Goal: Information Seeking & Learning: Check status

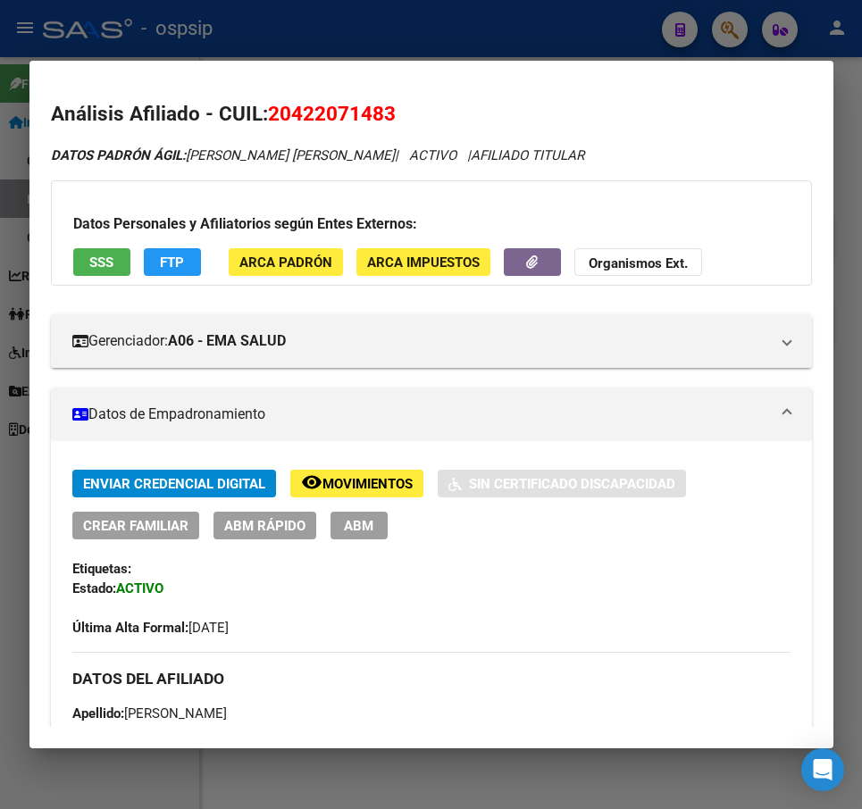
click at [480, 34] on div at bounding box center [431, 404] width 862 height 809
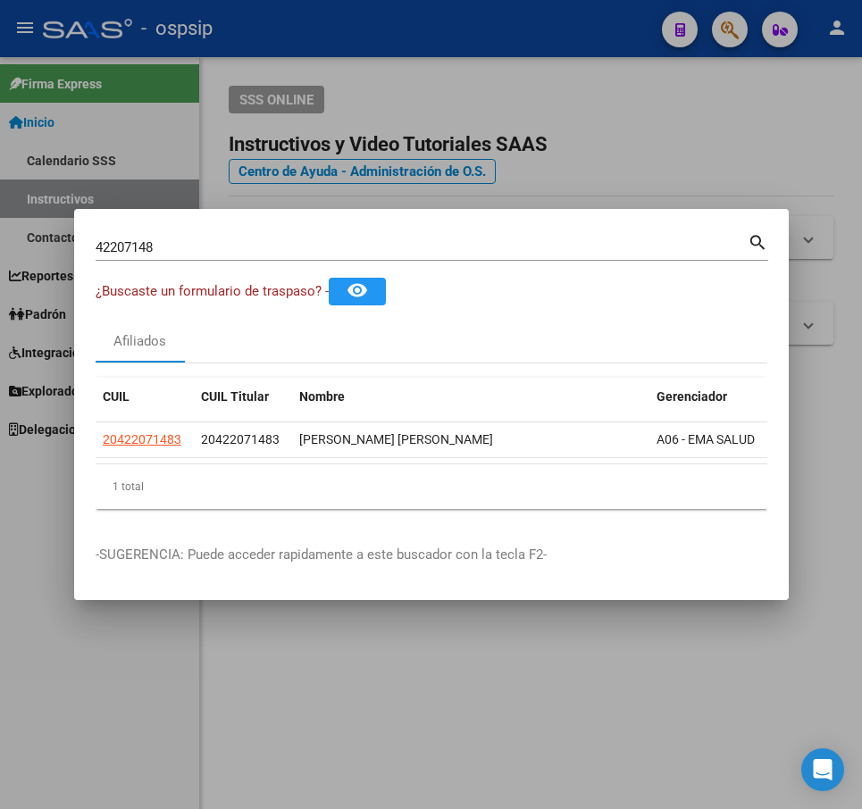
click at [483, 33] on div at bounding box center [431, 404] width 862 height 809
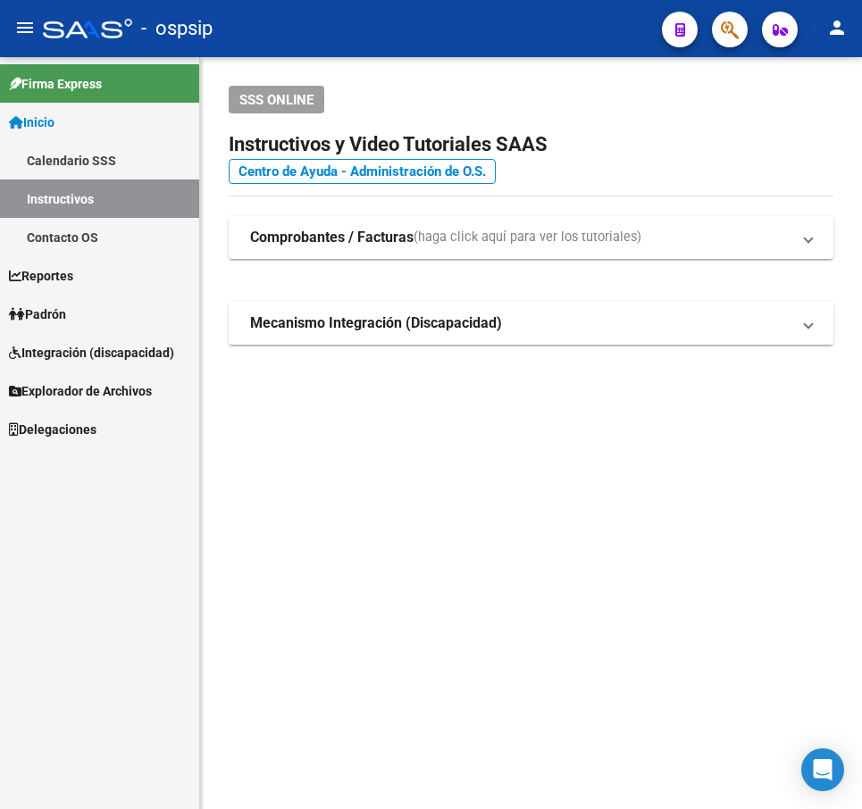
click at [716, 22] on button "button" at bounding box center [730, 30] width 36 height 36
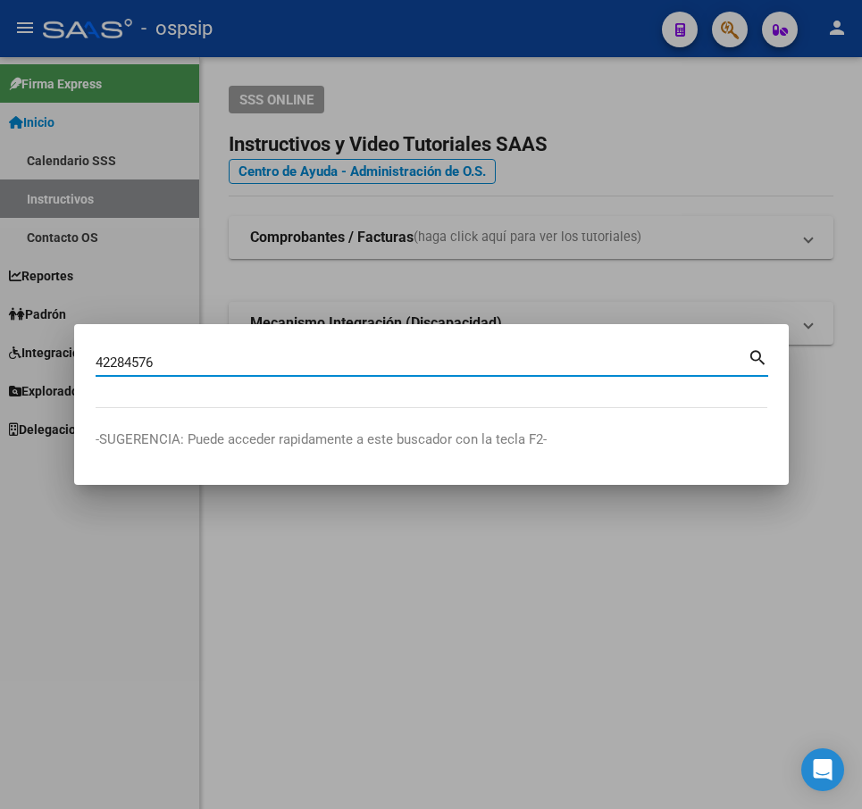
type input "42284576"
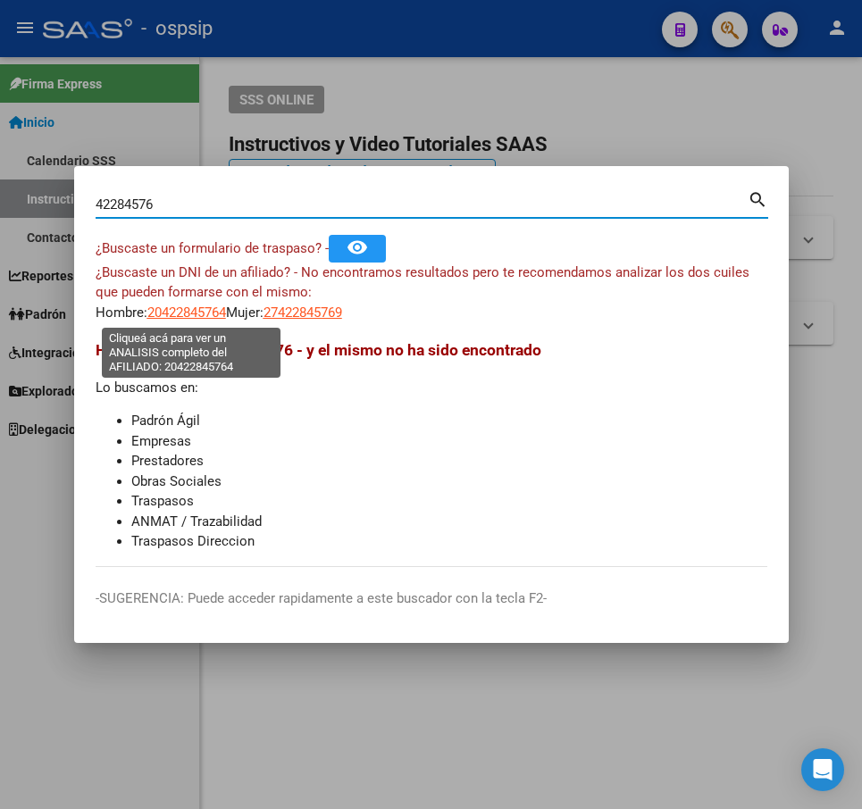
click at [181, 316] on span "20422845764" at bounding box center [186, 313] width 79 height 16
type textarea "20422845764"
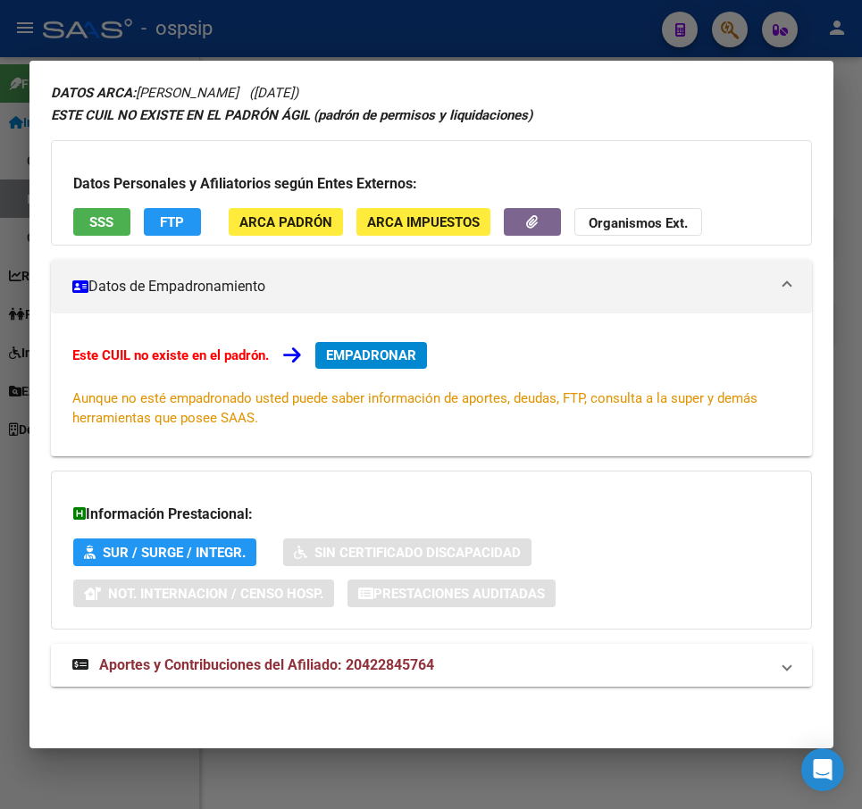
drag, startPoint x: 627, startPoint y: 666, endPoint x: 634, endPoint y: 655, distance: 13.6
click at [626, 664] on mat-panel-title "Aportes y Contribuciones del Afiliado: 20422845764" at bounding box center [420, 665] width 697 height 21
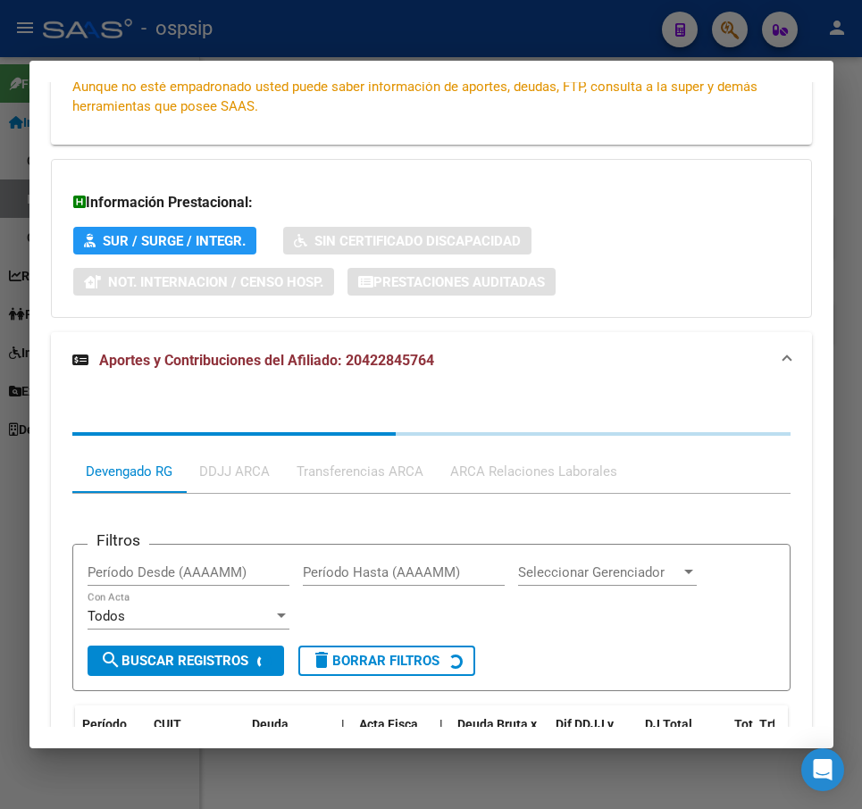
scroll to position [550, 0]
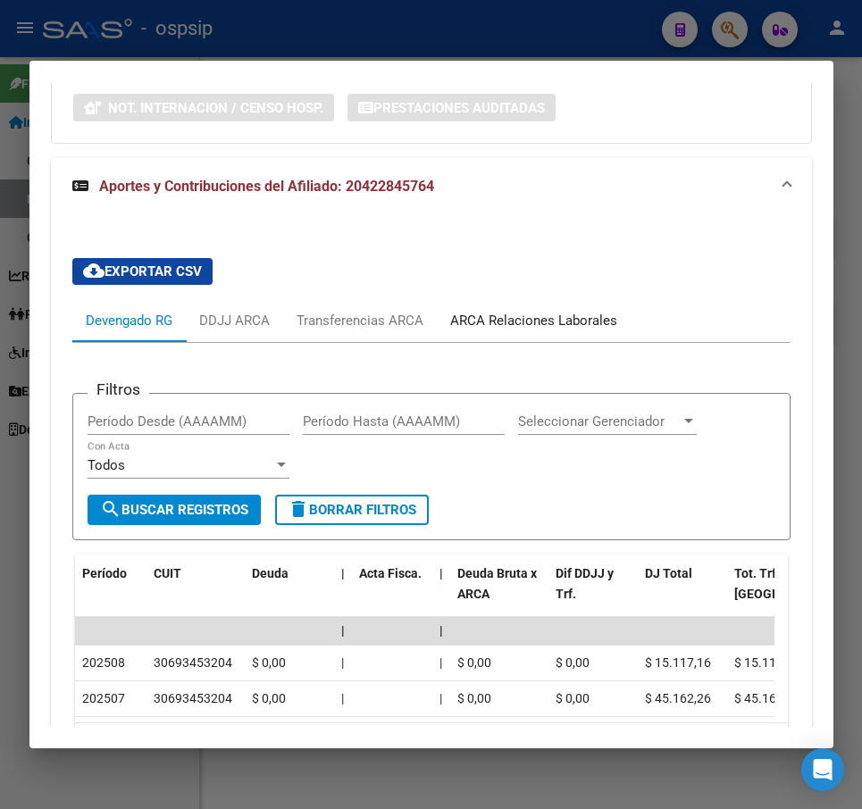
click at [578, 322] on div "ARCA Relaciones Laborales" at bounding box center [533, 321] width 167 height 20
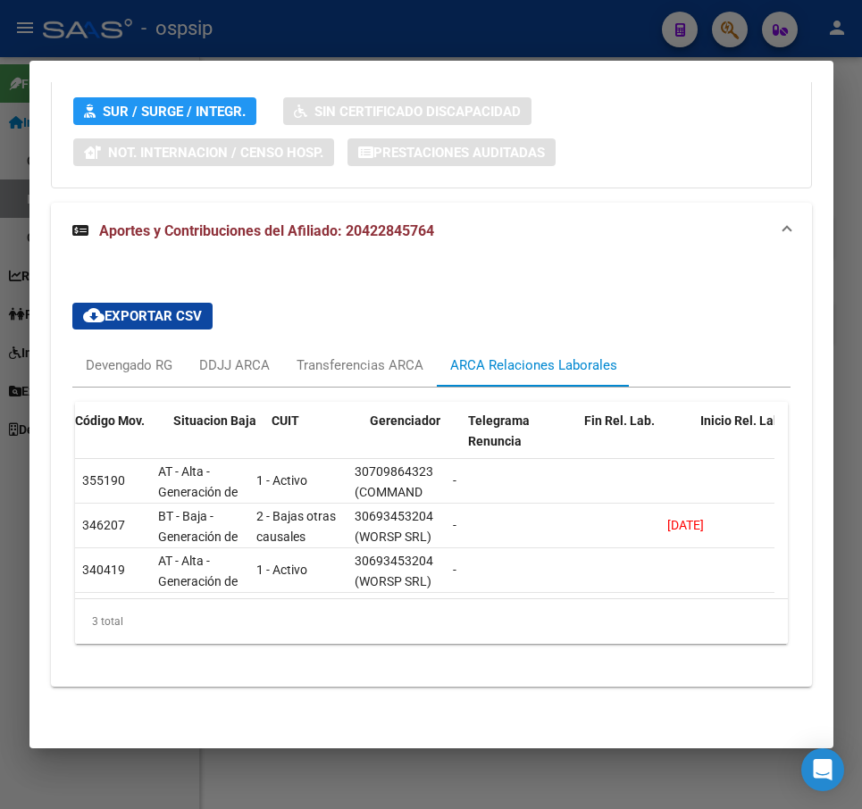
scroll to position [0, 226]
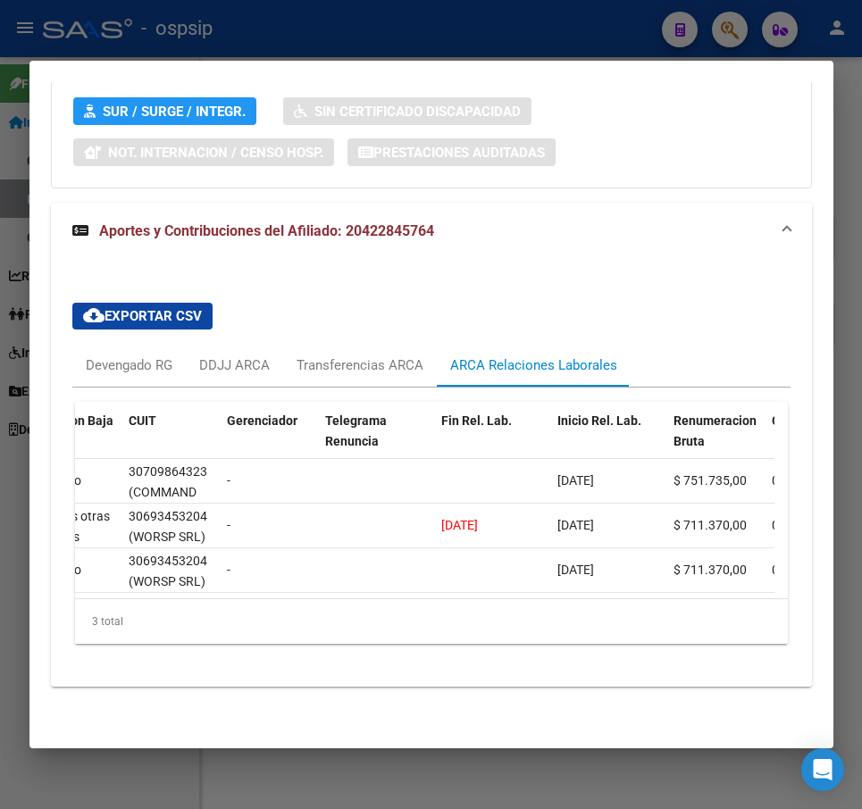
click at [416, 62] on mat-dialog-container "Análisis Afiliado - CUIL: 20422845764 DATOS ARCA: [PERSON_NAME] ([DATE]) ESTE C…" at bounding box center [431, 405] width 804 height 688
click at [534, 19] on div at bounding box center [431, 404] width 862 height 809
click at [534, 17] on div at bounding box center [431, 404] width 862 height 809
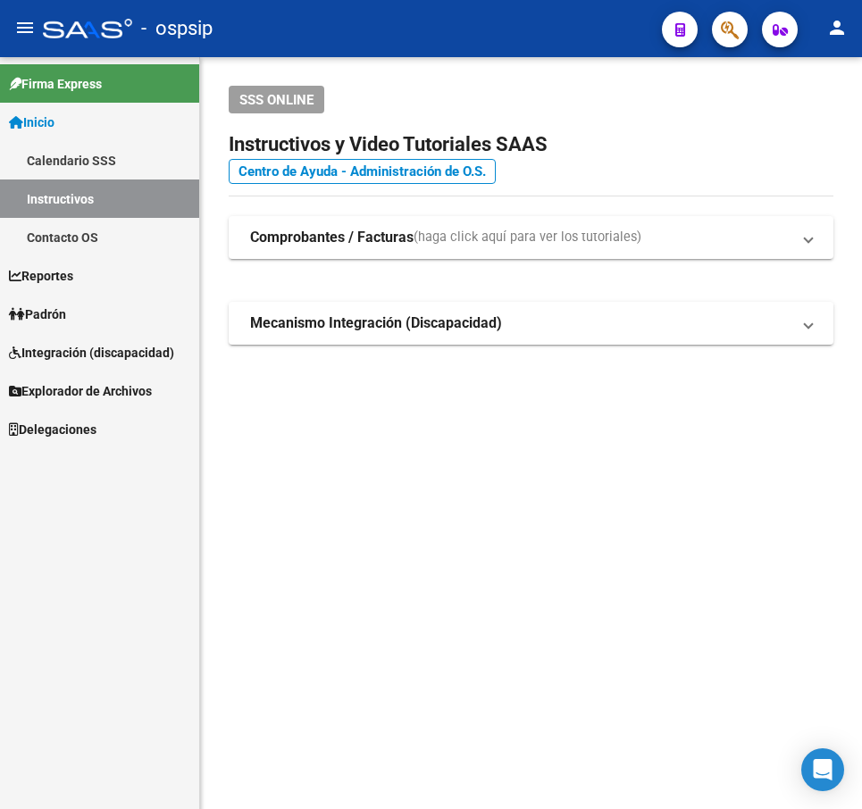
click at [720, 24] on button "button" at bounding box center [730, 30] width 36 height 36
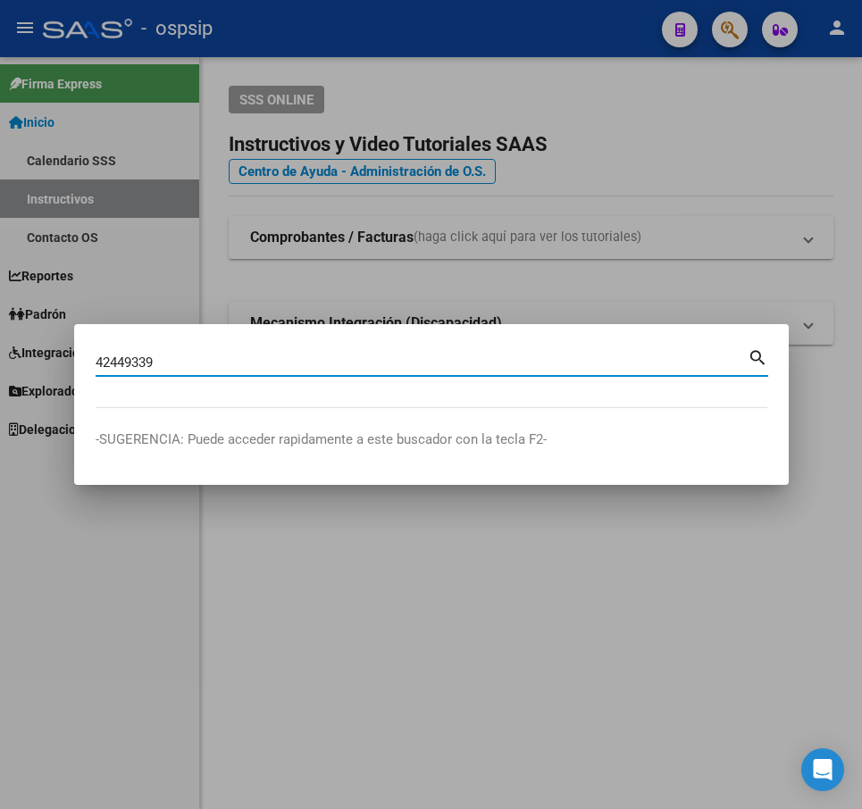
type input "42449339"
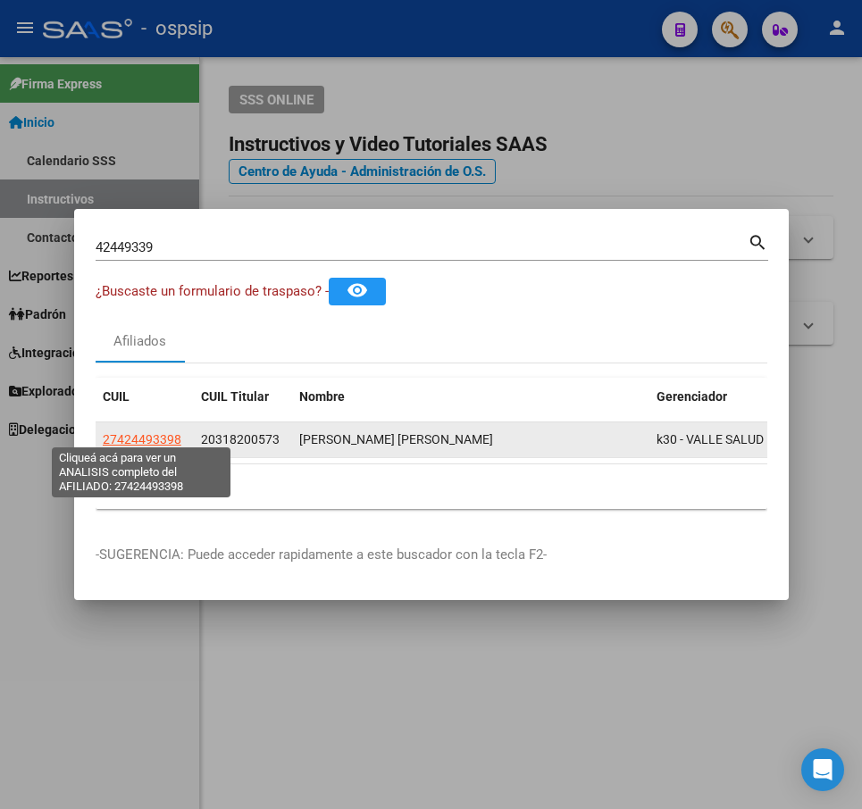
click at [146, 439] on span "27424493398" at bounding box center [142, 439] width 79 height 14
type textarea "27424493398"
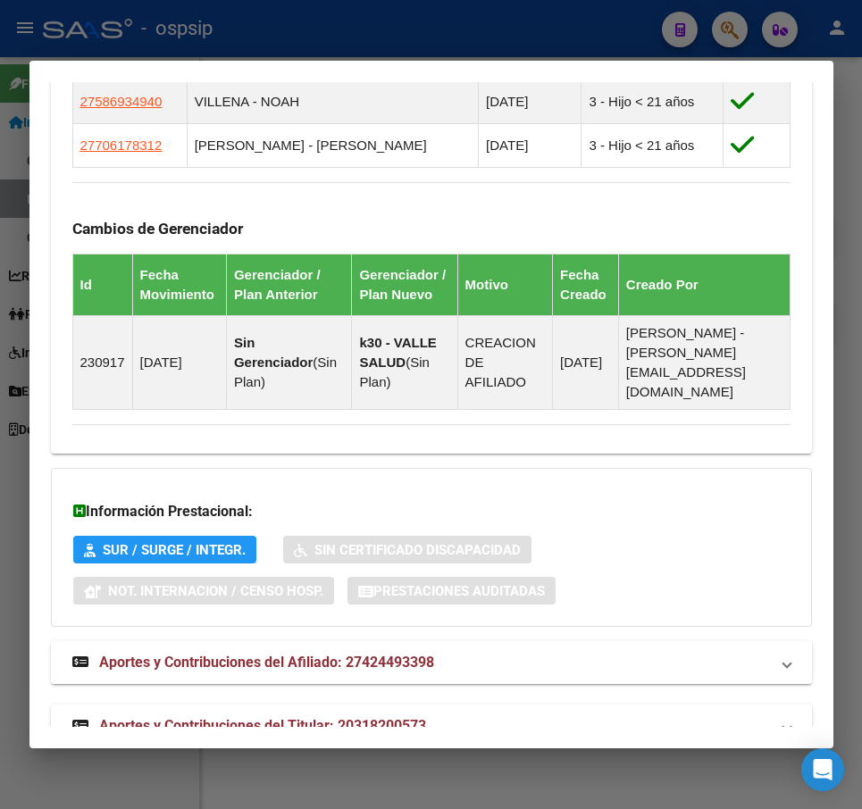
scroll to position [1362, 0]
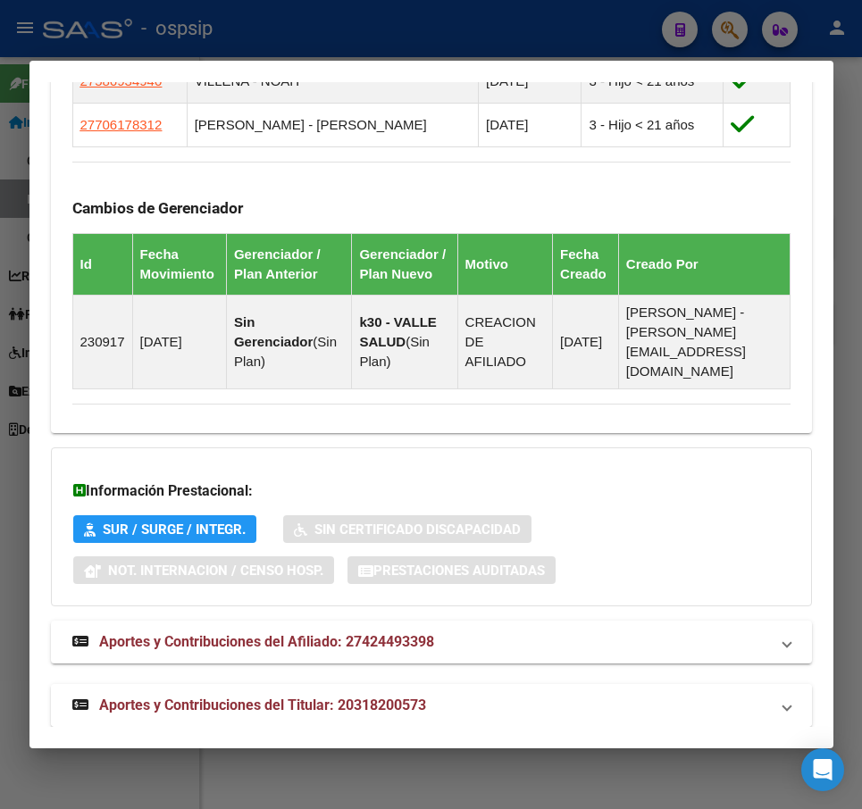
click at [622, 695] on mat-panel-title "Aportes y Contribuciones del Titular: 20318200573" at bounding box center [420, 705] width 697 height 21
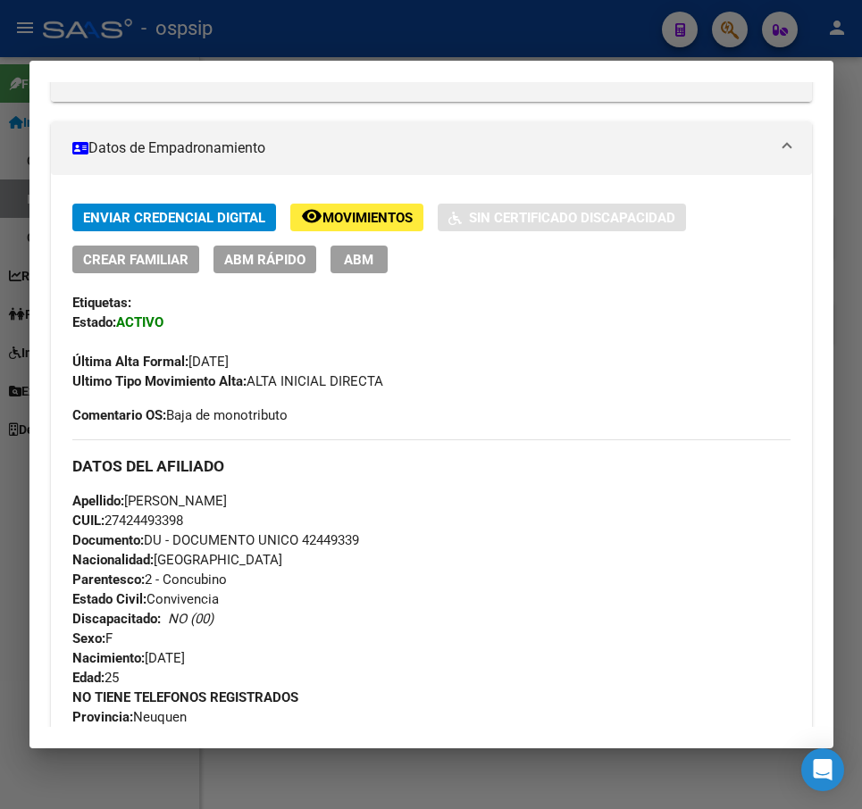
scroll to position [216, 0]
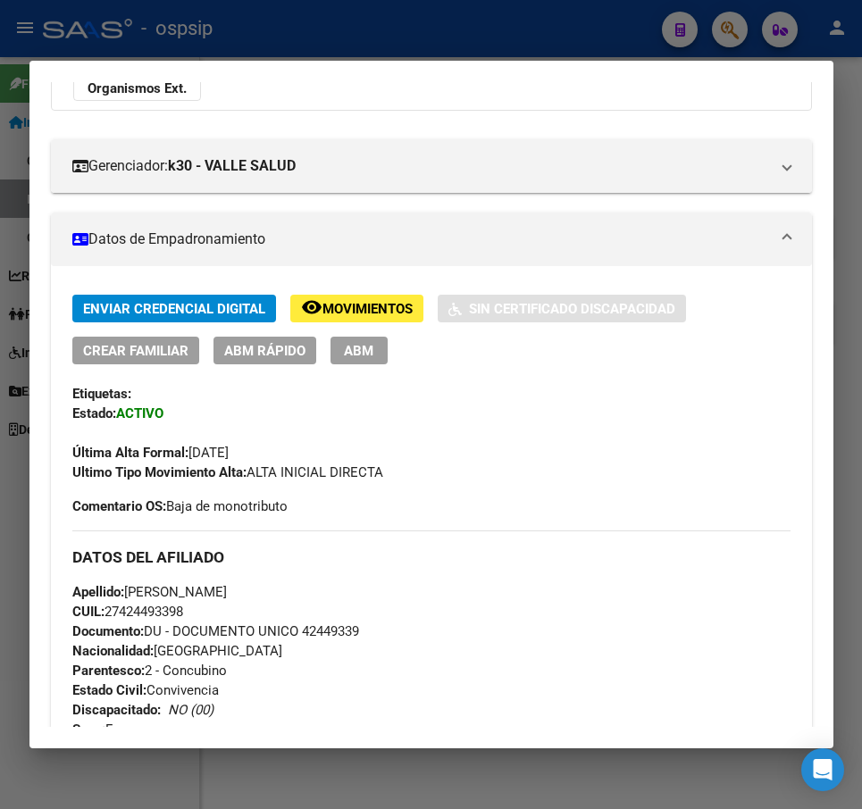
click at [492, 39] on div at bounding box center [431, 404] width 862 height 809
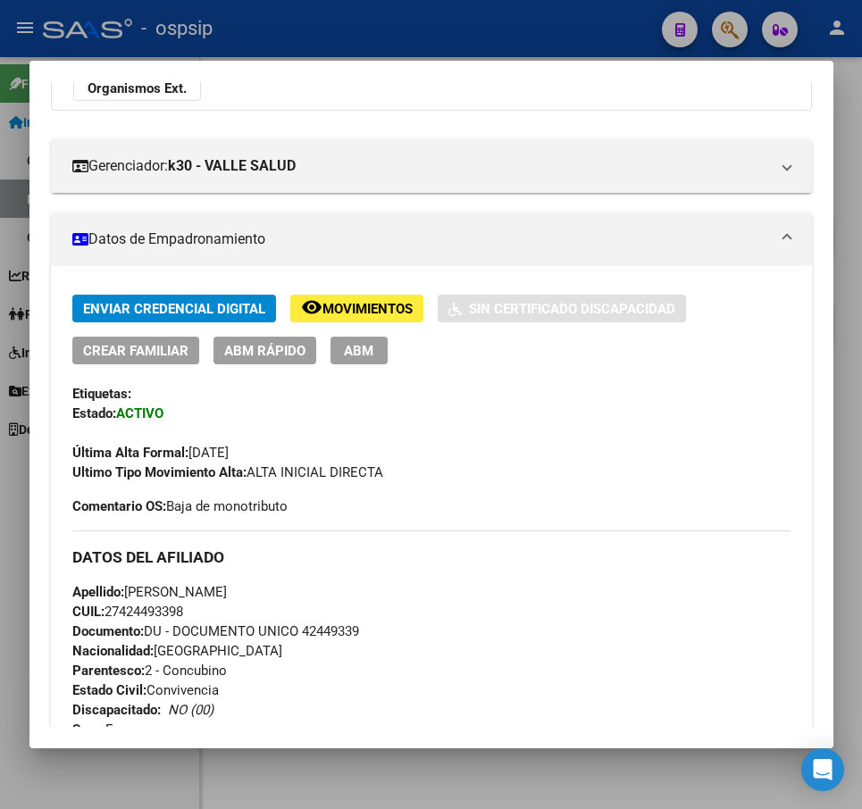
click at [492, 38] on div at bounding box center [431, 404] width 862 height 809
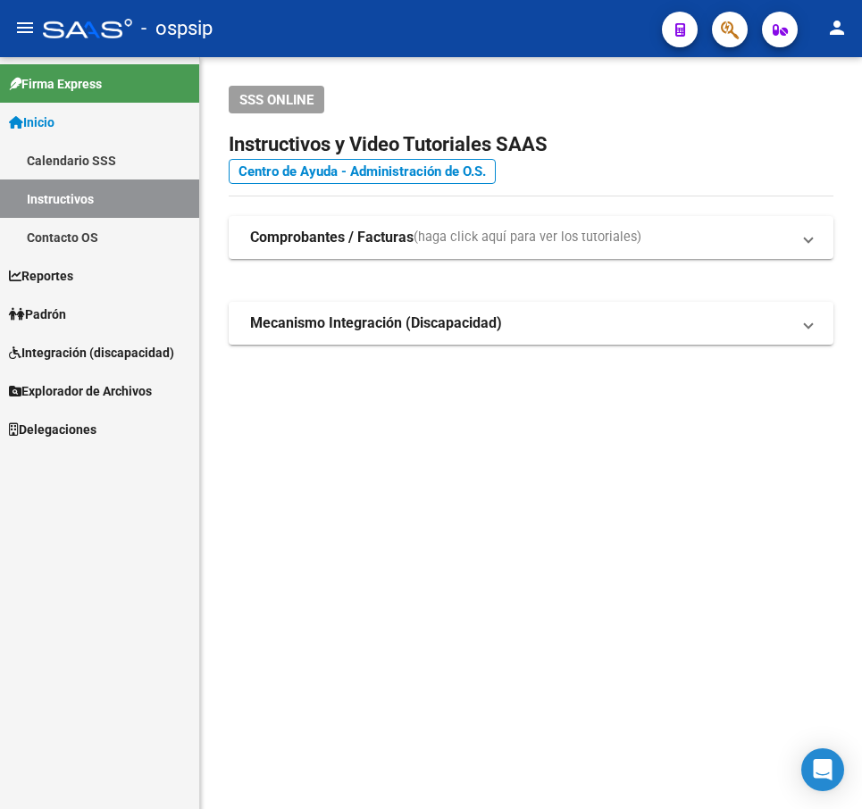
click at [722, 17] on span "button" at bounding box center [730, 30] width 18 height 37
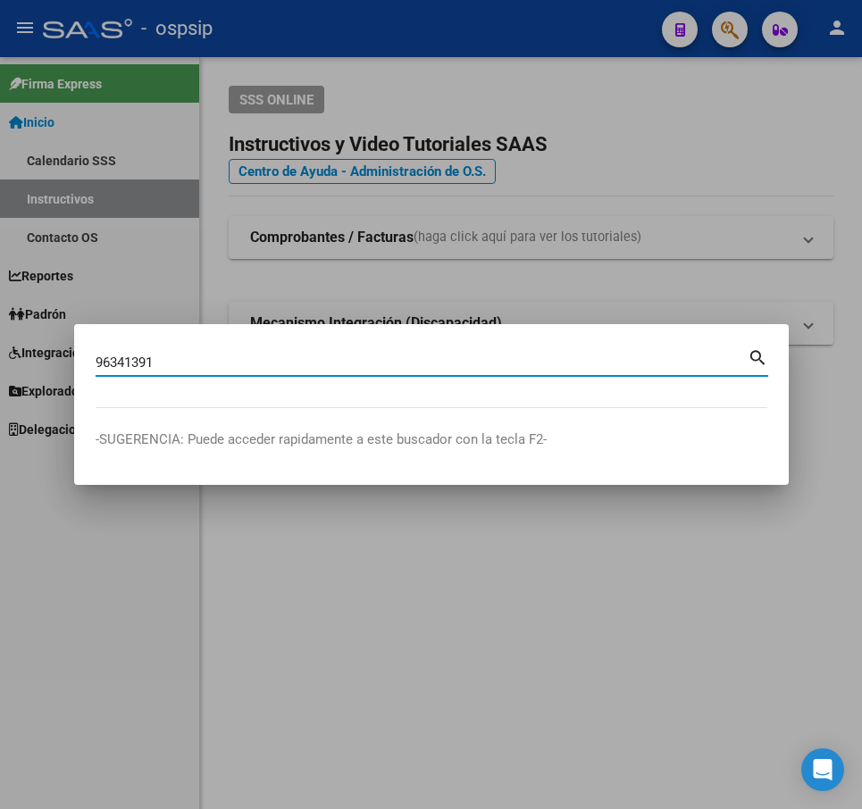
type input "96341391"
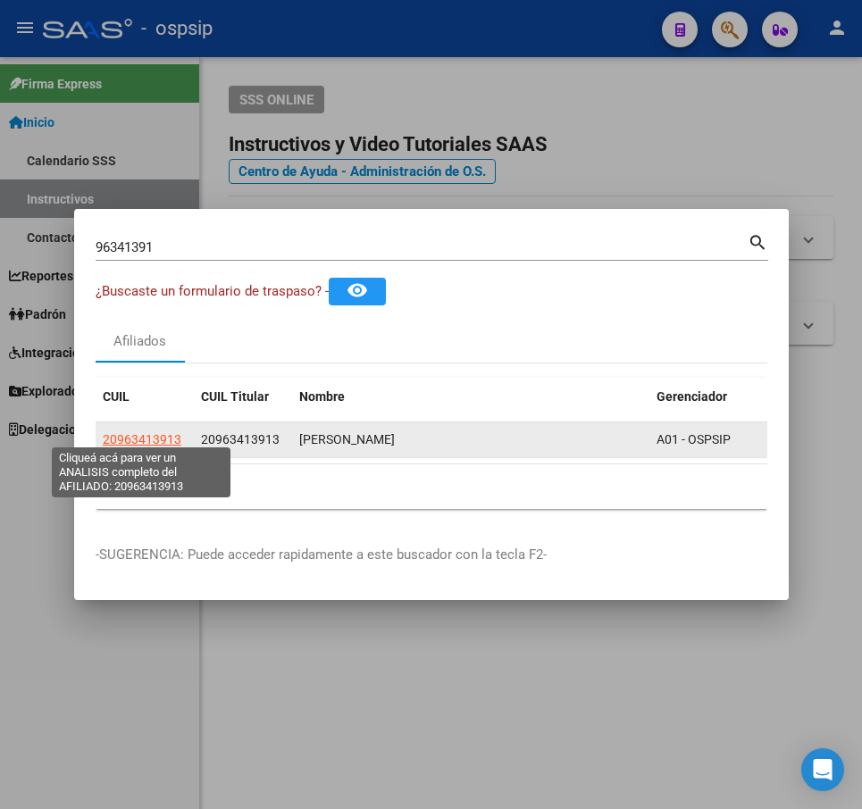
click at [165, 433] on span "20963413913" at bounding box center [142, 439] width 79 height 14
type textarea "20963413913"
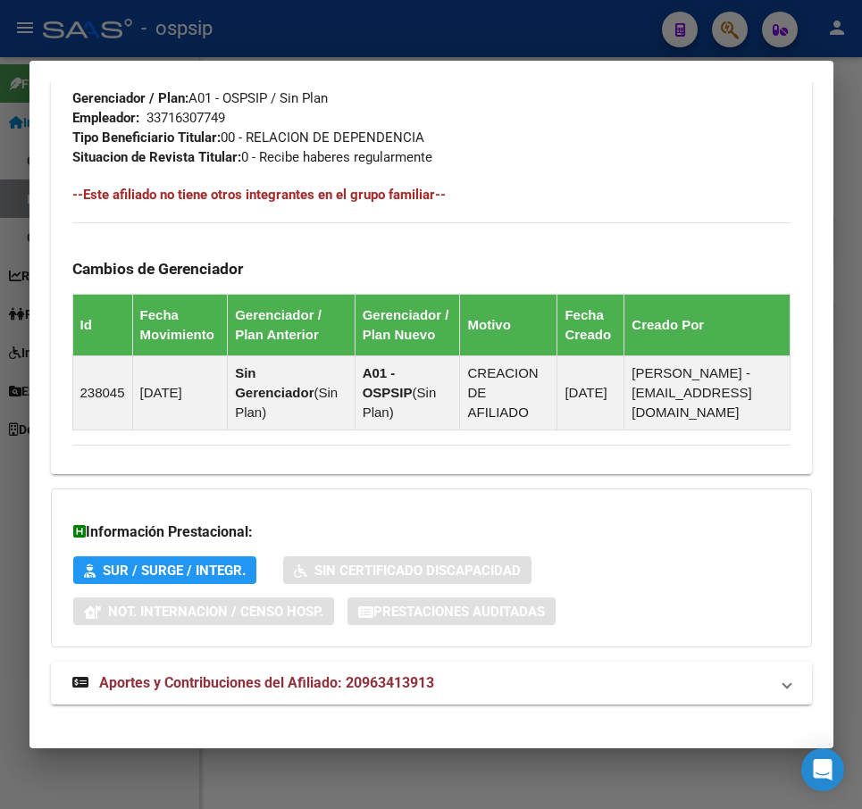
scroll to position [1033, 0]
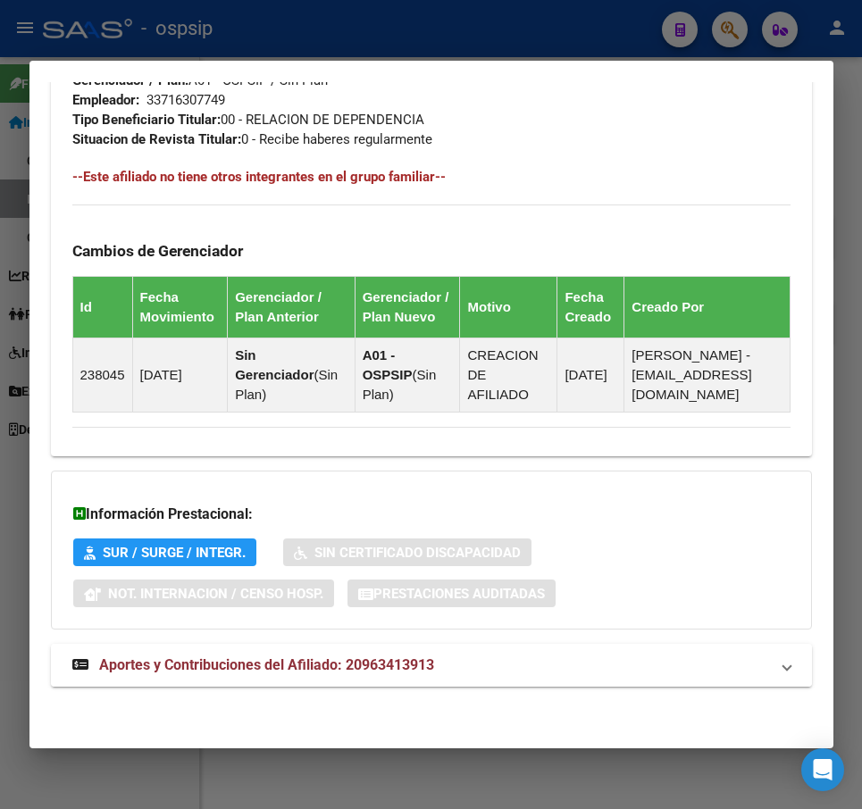
drag, startPoint x: 677, startPoint y: 628, endPoint x: 681, endPoint y: 658, distance: 30.7
click at [683, 659] on mat-panel-title "Aportes y Contribuciones del Afiliado: 20963413913" at bounding box center [420, 665] width 697 height 21
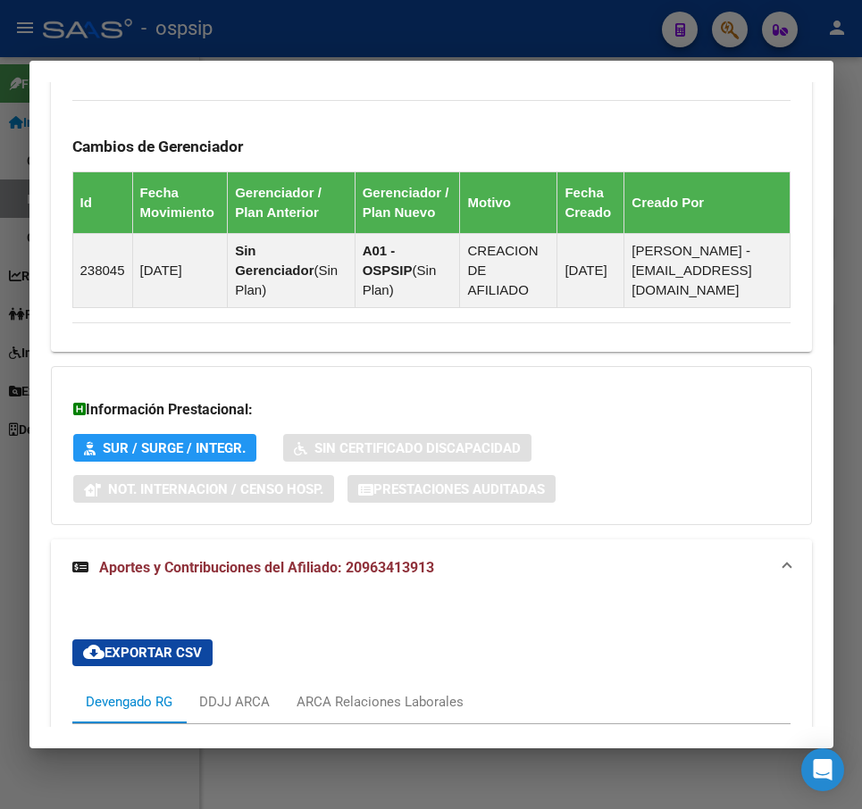
scroll to position [1609, 0]
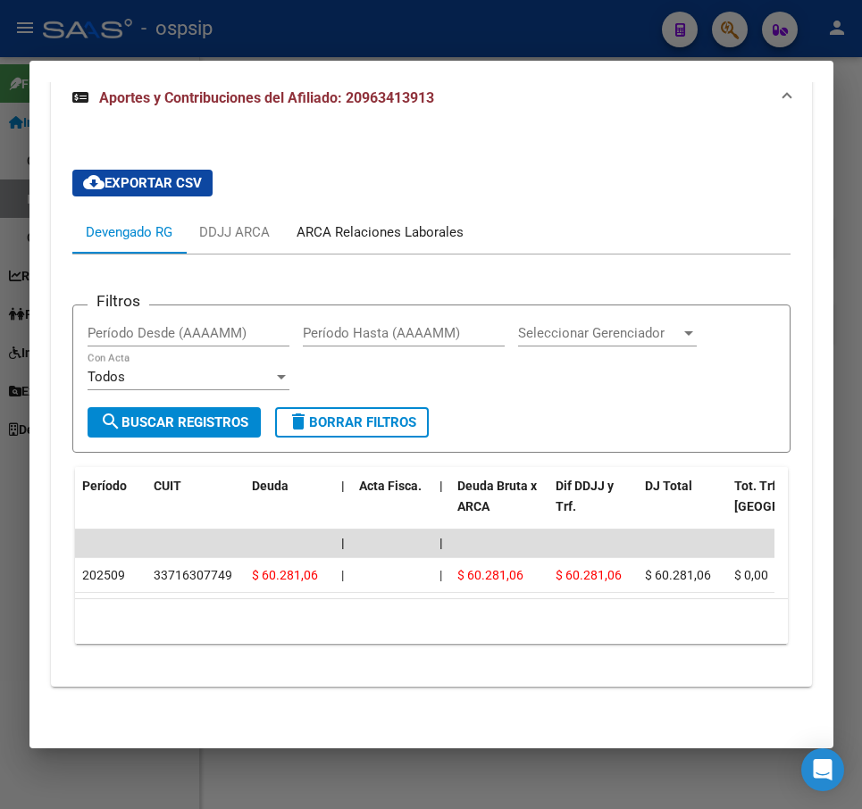
click at [412, 244] on div "ARCA Relaciones Laborales" at bounding box center [380, 232] width 194 height 43
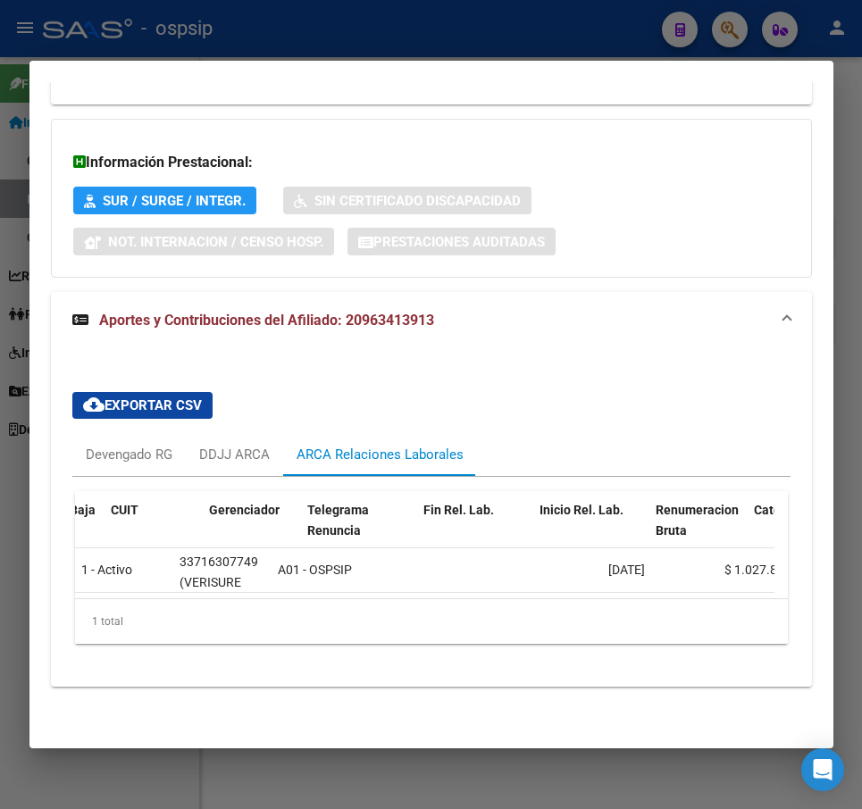
scroll to position [0, 244]
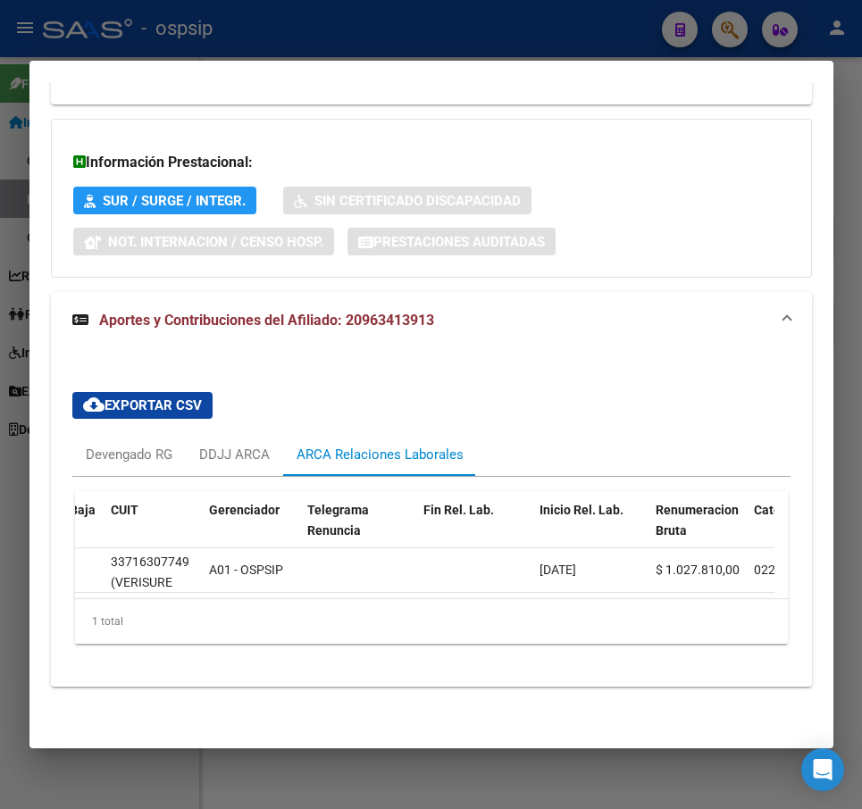
click at [617, 26] on div at bounding box center [431, 404] width 862 height 809
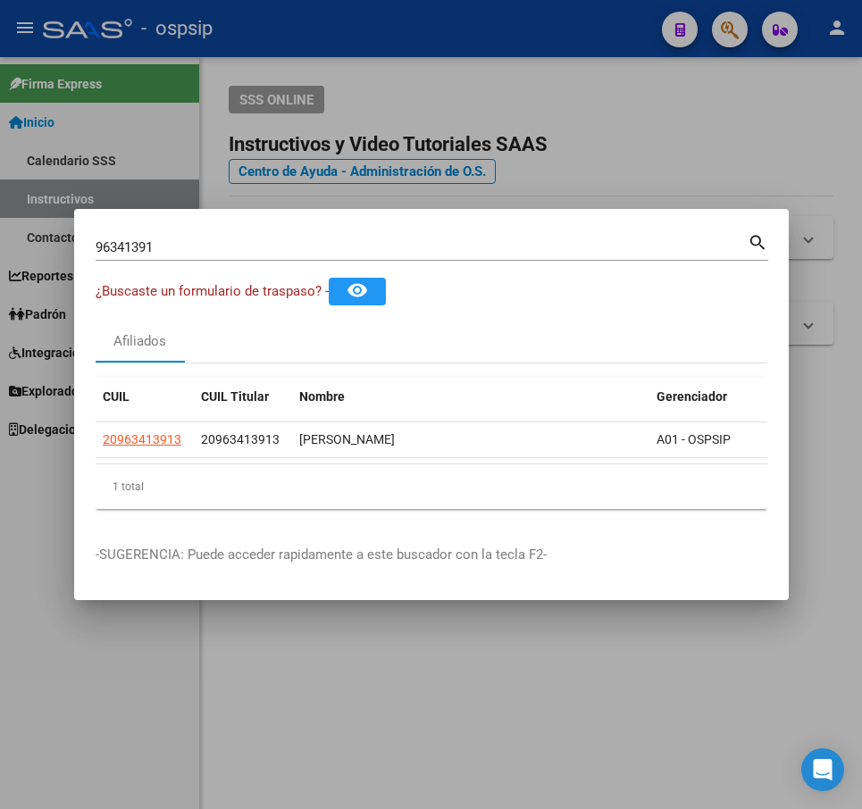
click at [608, 34] on div at bounding box center [431, 404] width 862 height 809
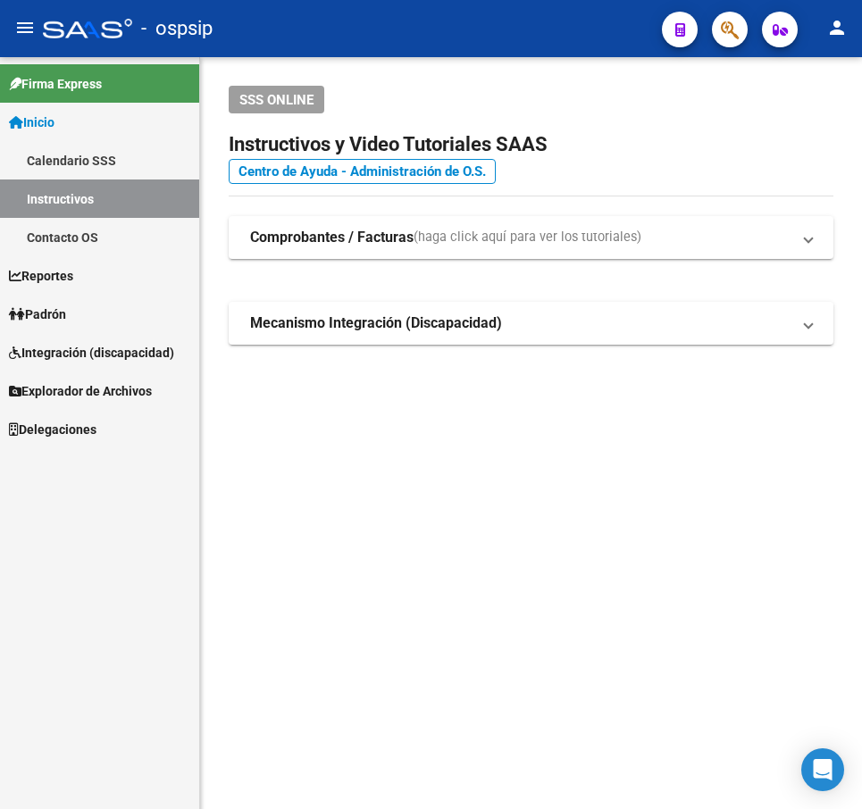
click at [727, 12] on span "button" at bounding box center [730, 30] width 18 height 37
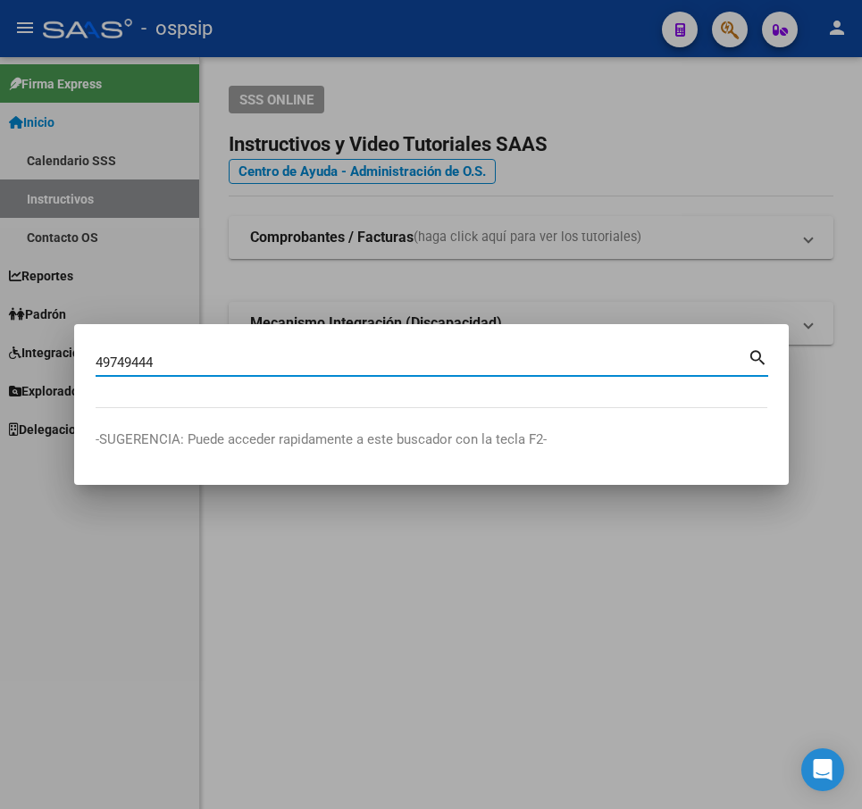
type input "49749444"
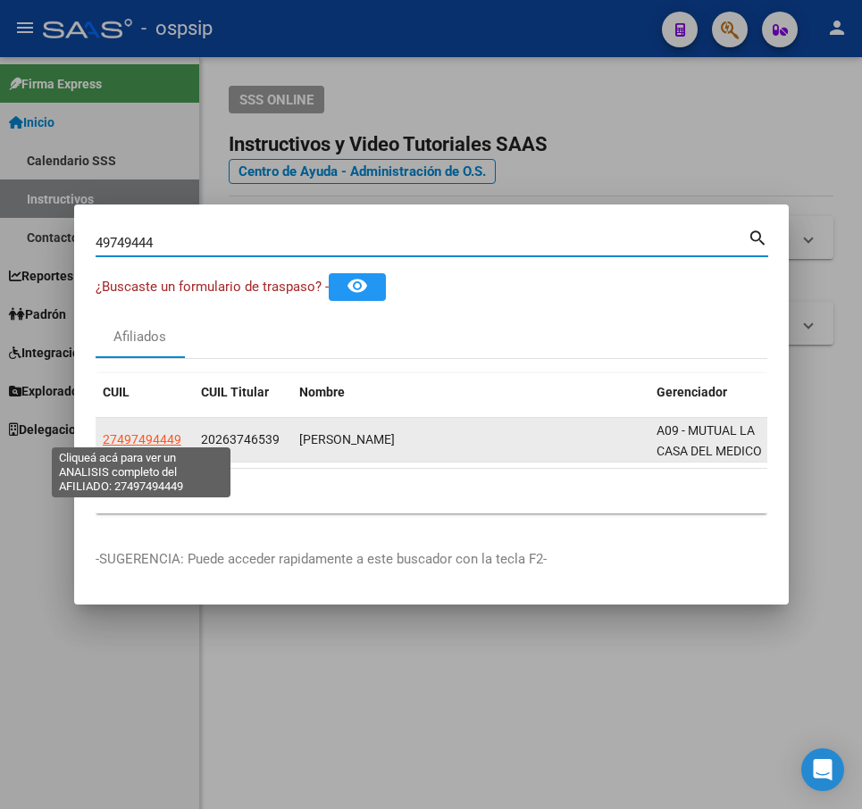
click at [145, 433] on span "27497494449" at bounding box center [142, 439] width 79 height 14
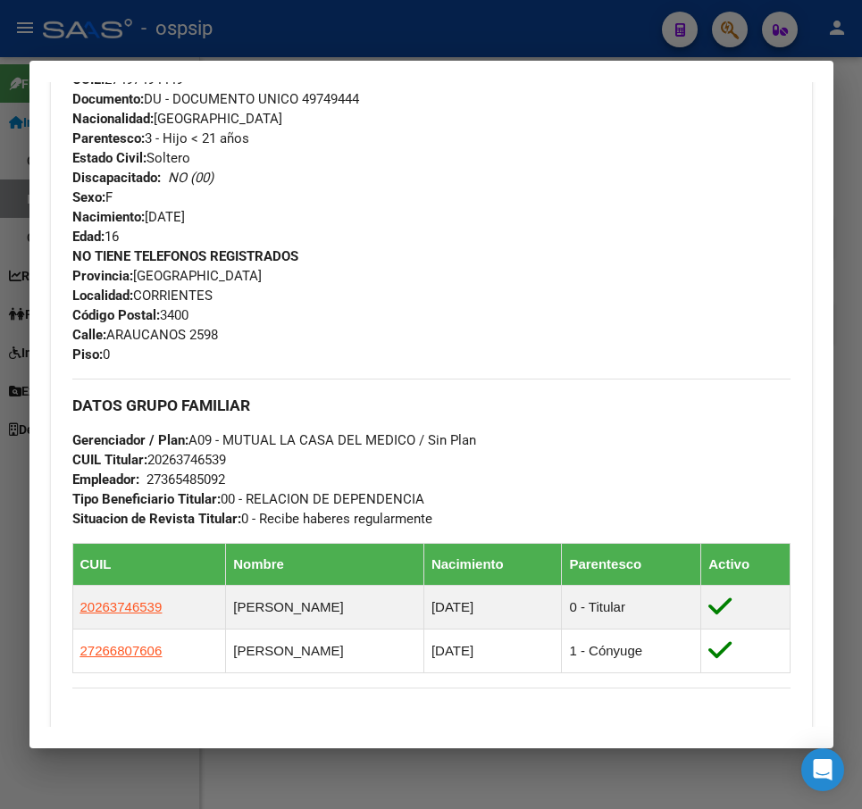
scroll to position [804, 0]
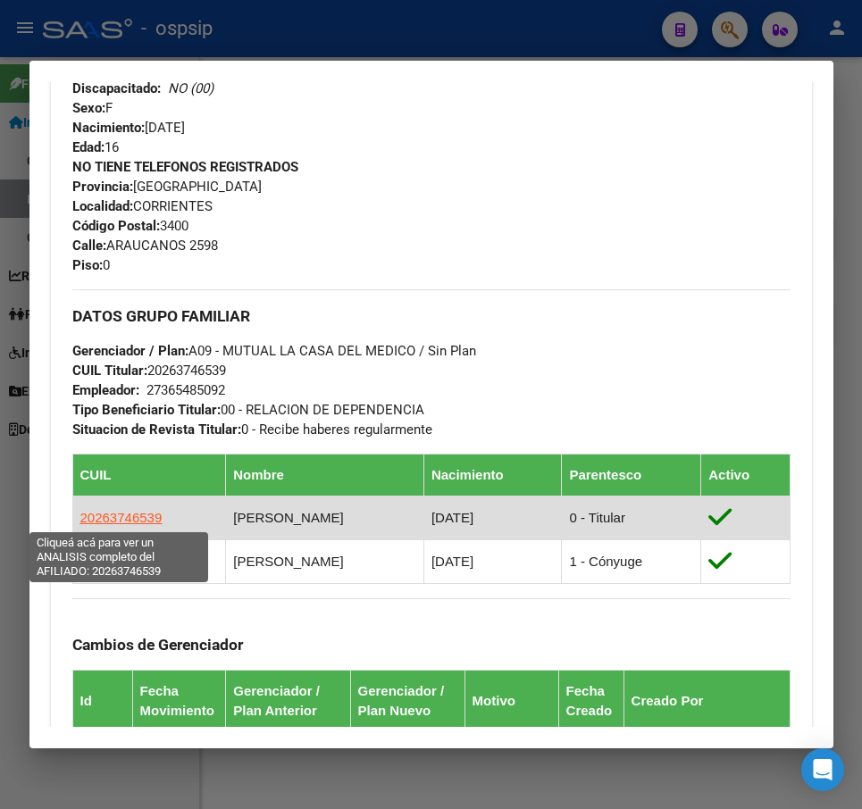
click at [127, 523] on span "20263746539" at bounding box center [121, 517] width 82 height 15
type textarea "20263746539"
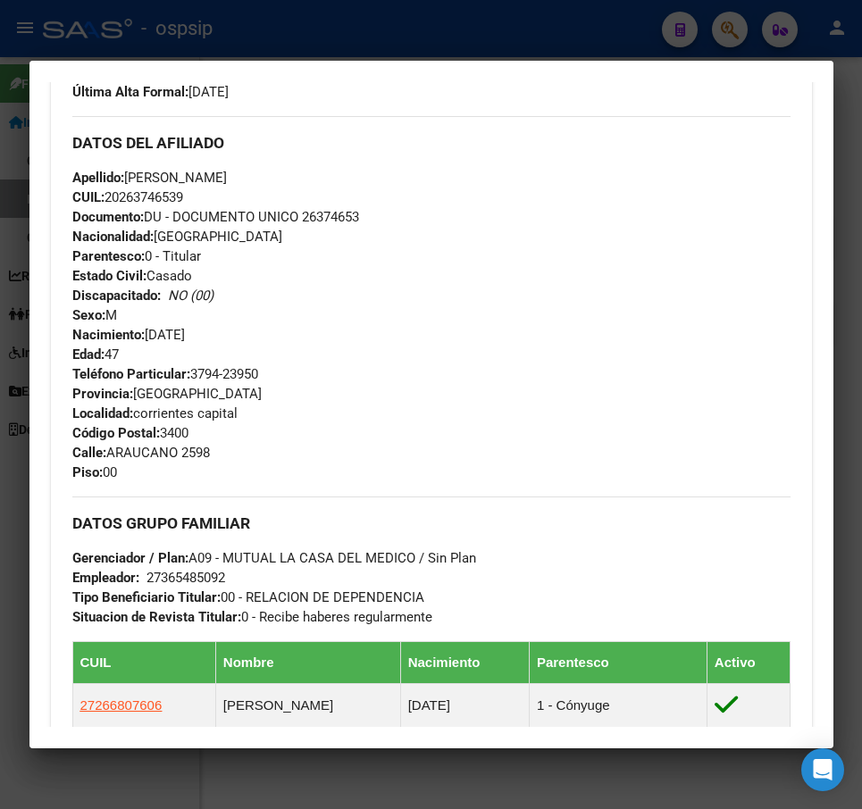
scroll to position [625, 0]
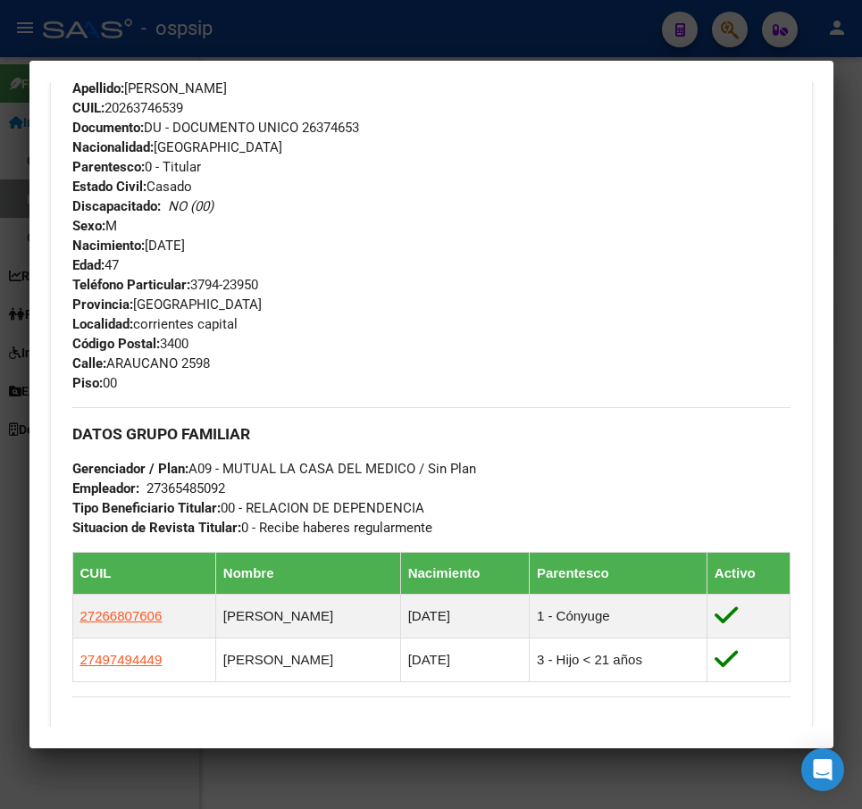
click at [636, 23] on div at bounding box center [431, 404] width 862 height 809
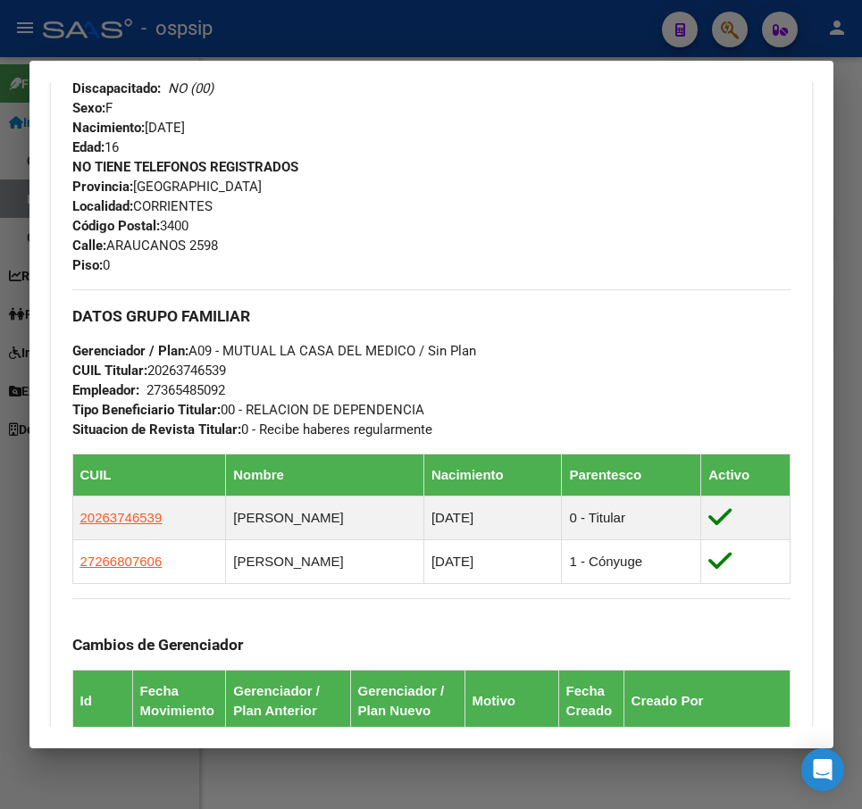
click at [615, 22] on div at bounding box center [431, 404] width 862 height 809
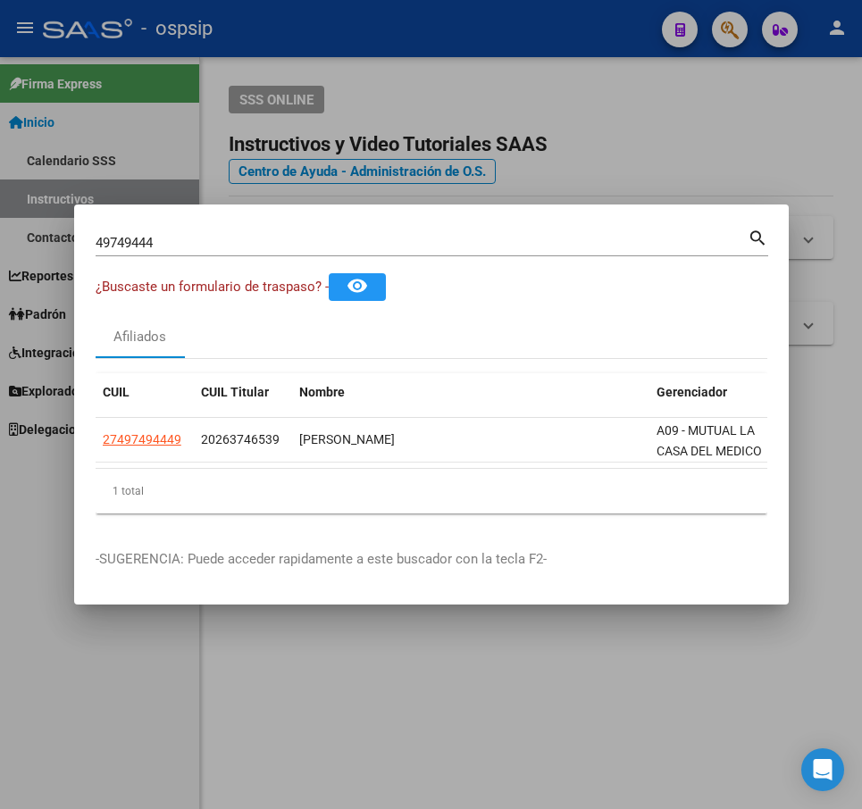
click at [615, 22] on div at bounding box center [431, 404] width 862 height 809
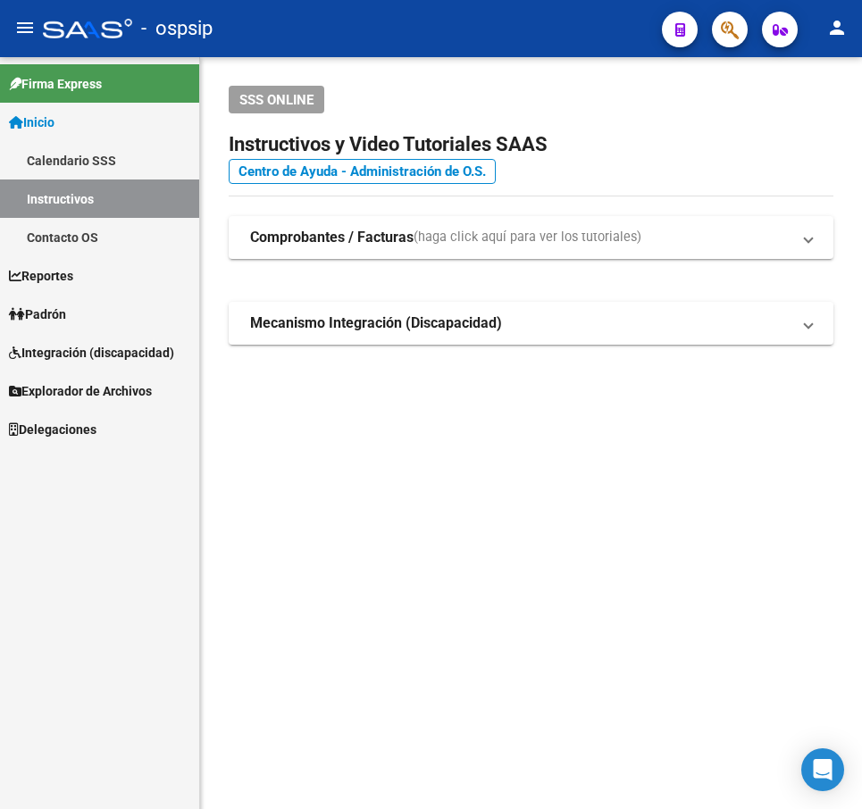
click at [739, 32] on button "button" at bounding box center [730, 30] width 36 height 36
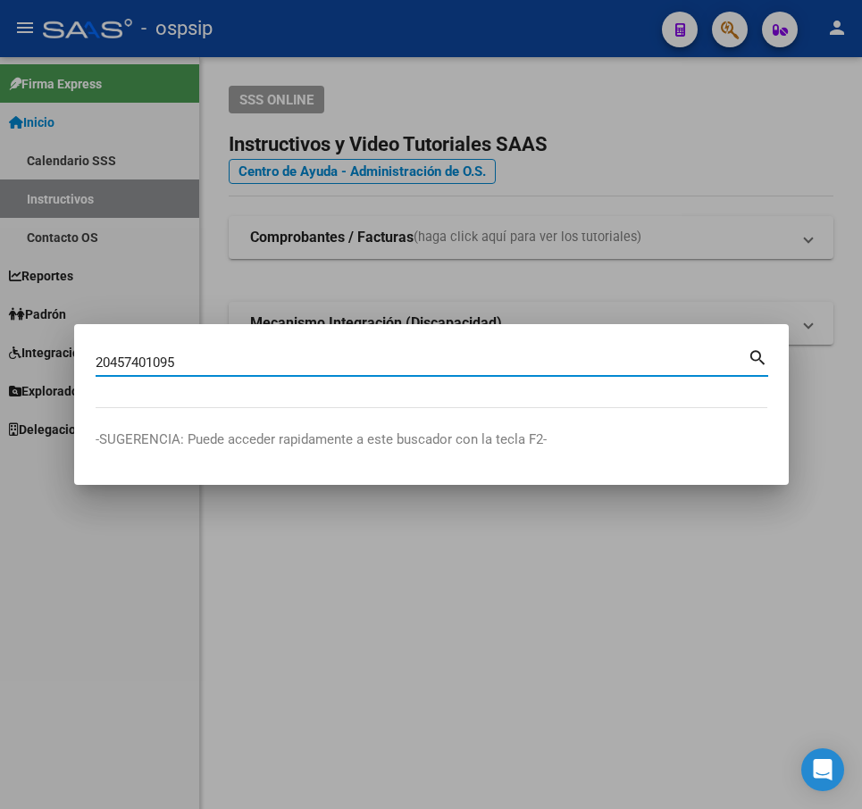
type input "20457401095"
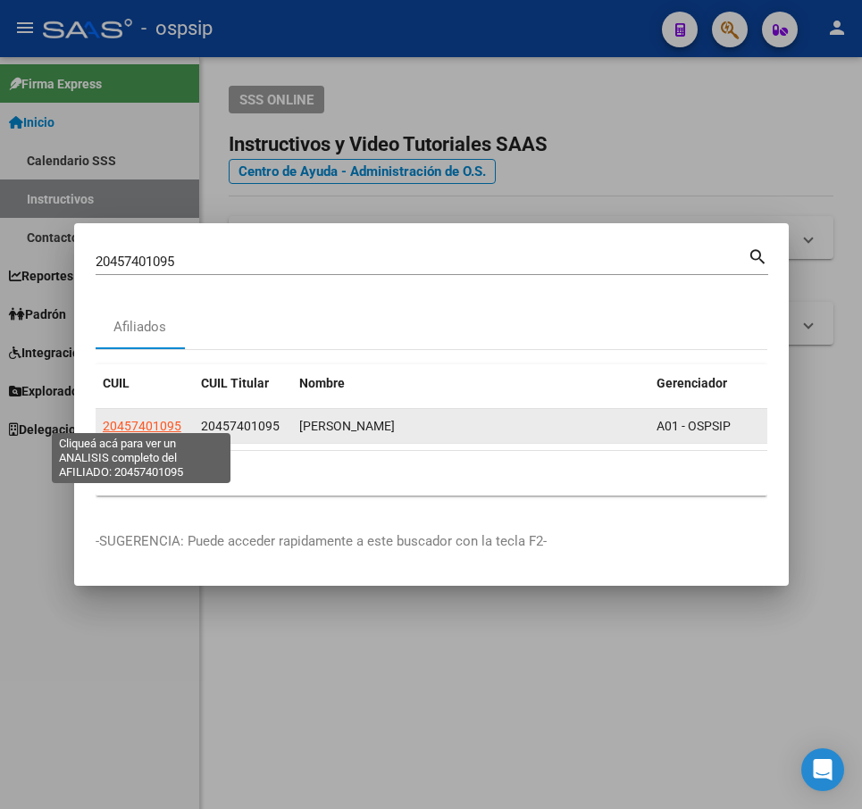
click at [167, 421] on span "20457401095" at bounding box center [142, 426] width 79 height 14
type textarea "20457401095"
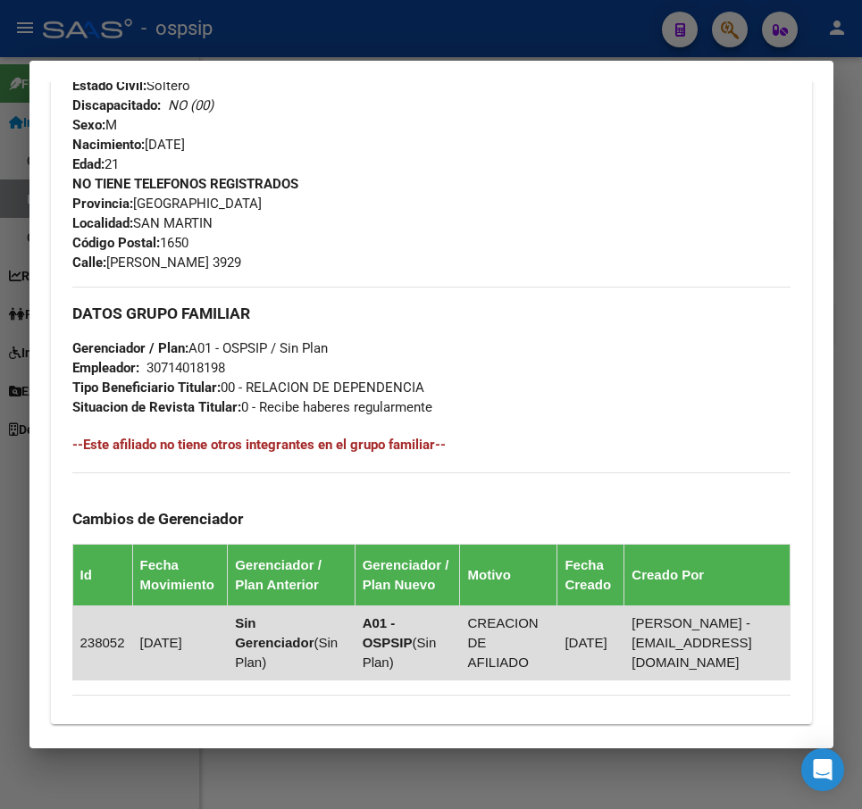
scroll to position [1014, 0]
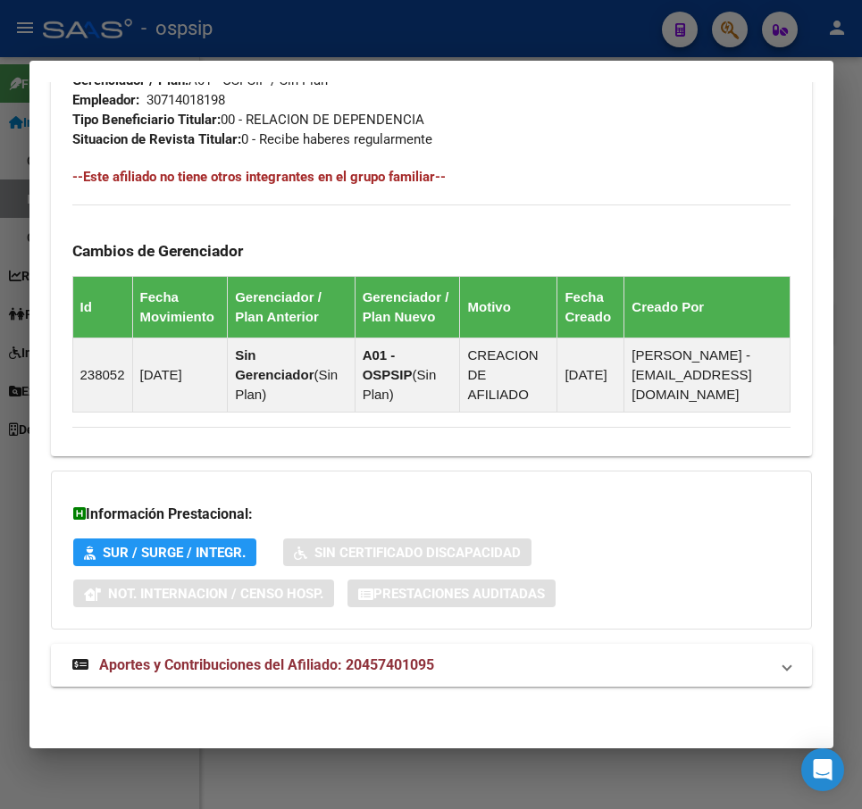
click at [705, 625] on div "Información Prestacional: SUR / SURGE / INTEGR. Sin Certificado Discapacidad No…" at bounding box center [431, 550] width 761 height 159
click at [688, 679] on mat-expansion-panel-header "Aportes y Contribuciones del Afiliado: 20457401095" at bounding box center [431, 665] width 761 height 43
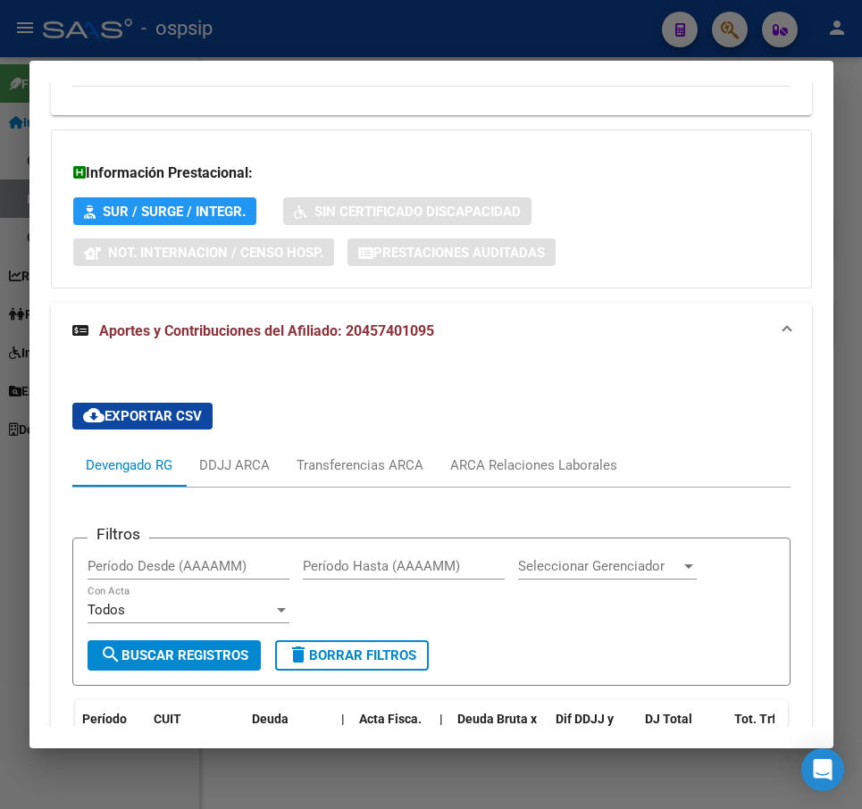
scroll to position [1675, 0]
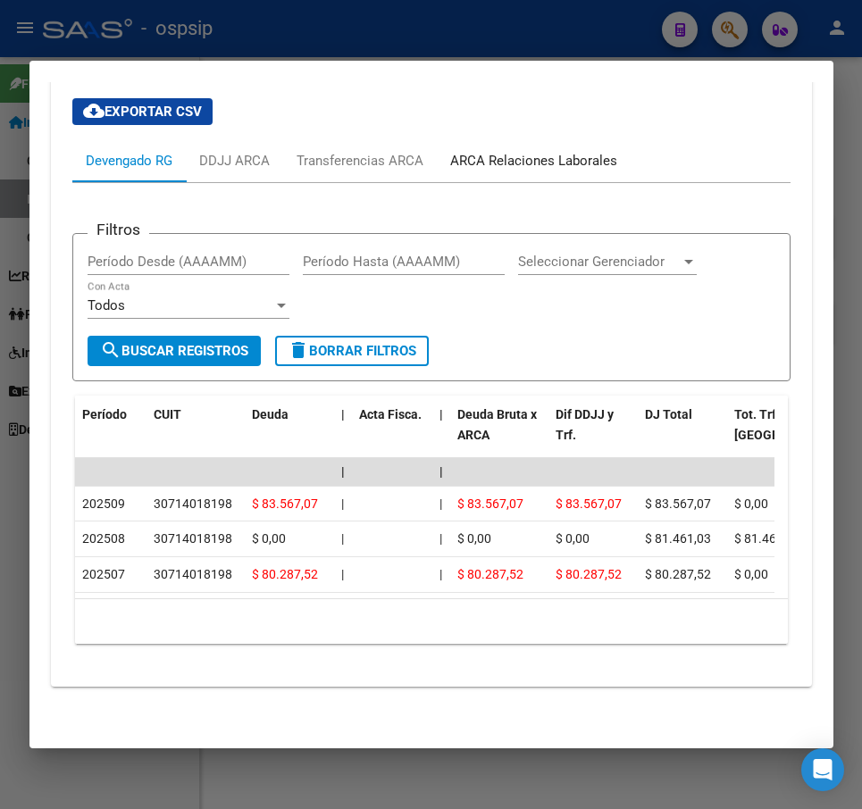
click at [578, 157] on div "ARCA Relaciones Laborales" at bounding box center [534, 160] width 194 height 43
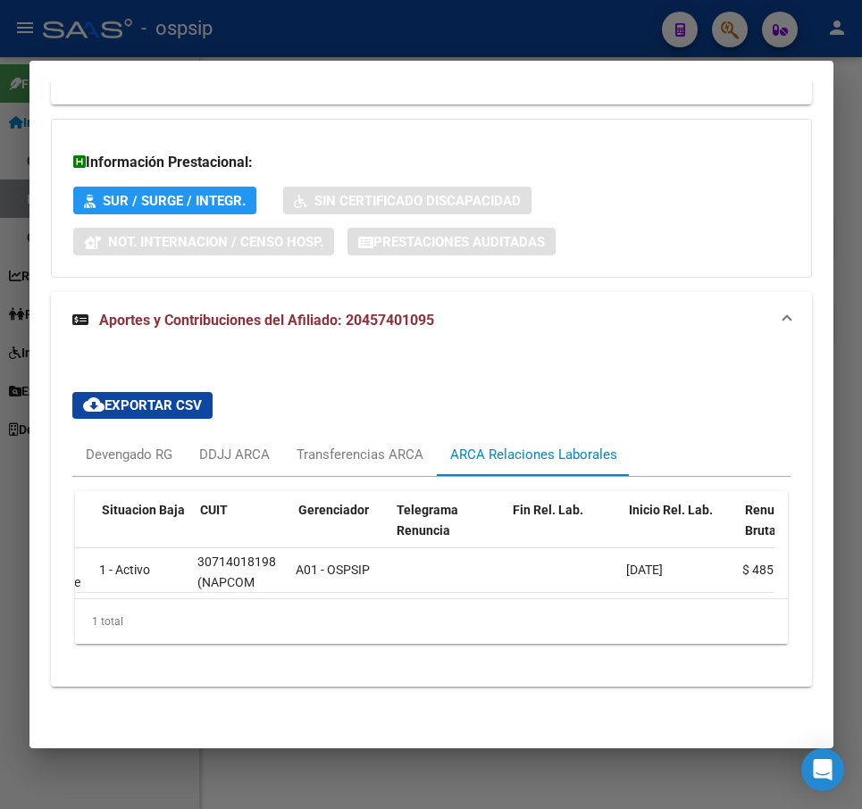
scroll to position [0, 175]
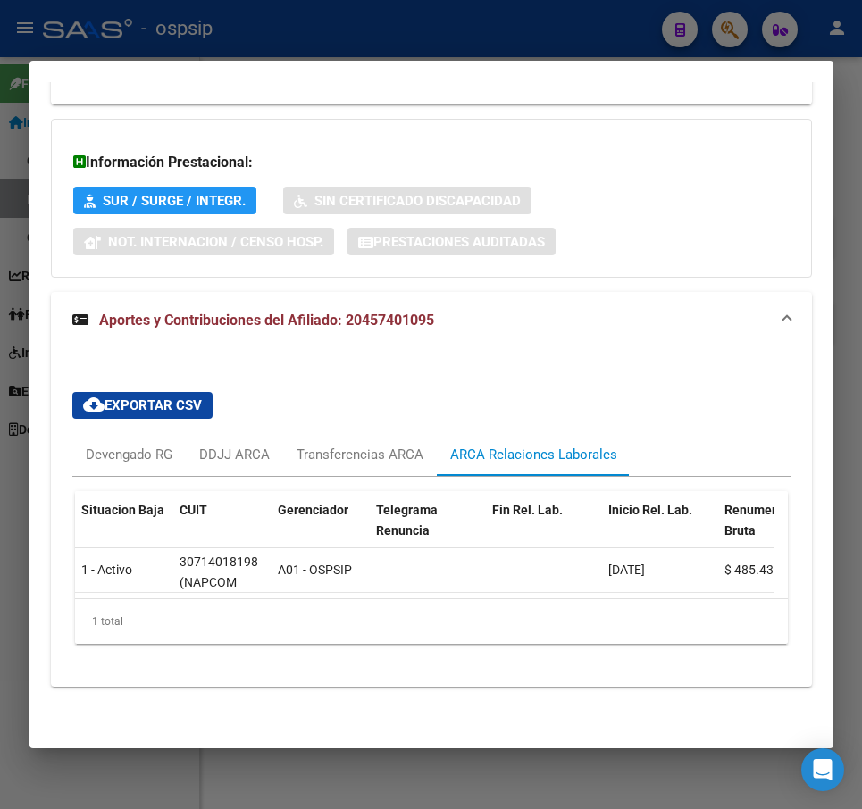
click at [534, 29] on div at bounding box center [431, 404] width 862 height 809
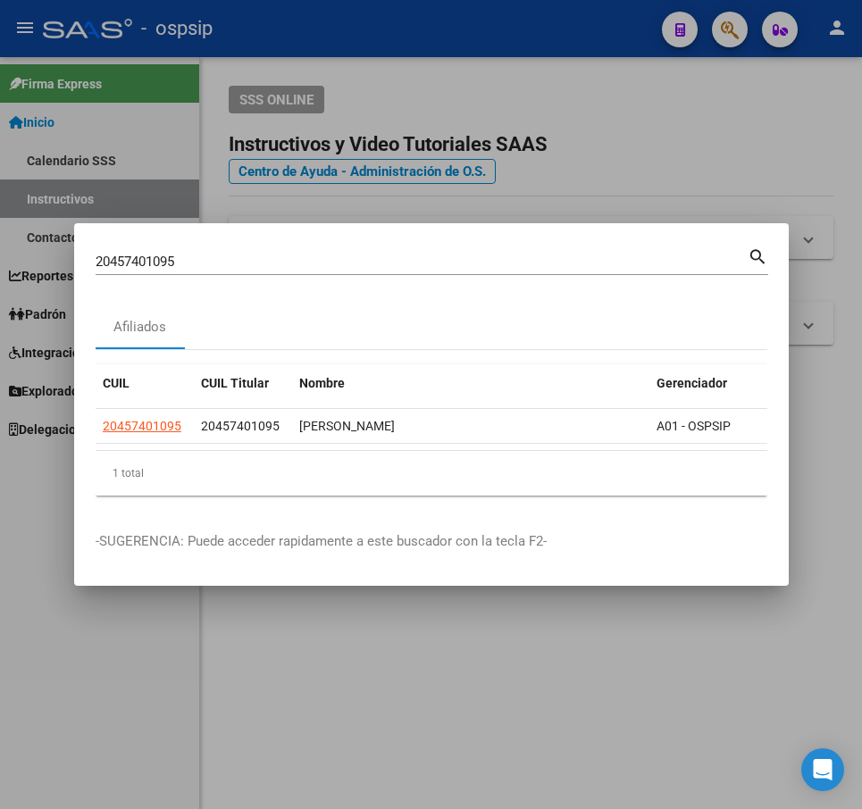
click at [540, 95] on div at bounding box center [431, 404] width 862 height 809
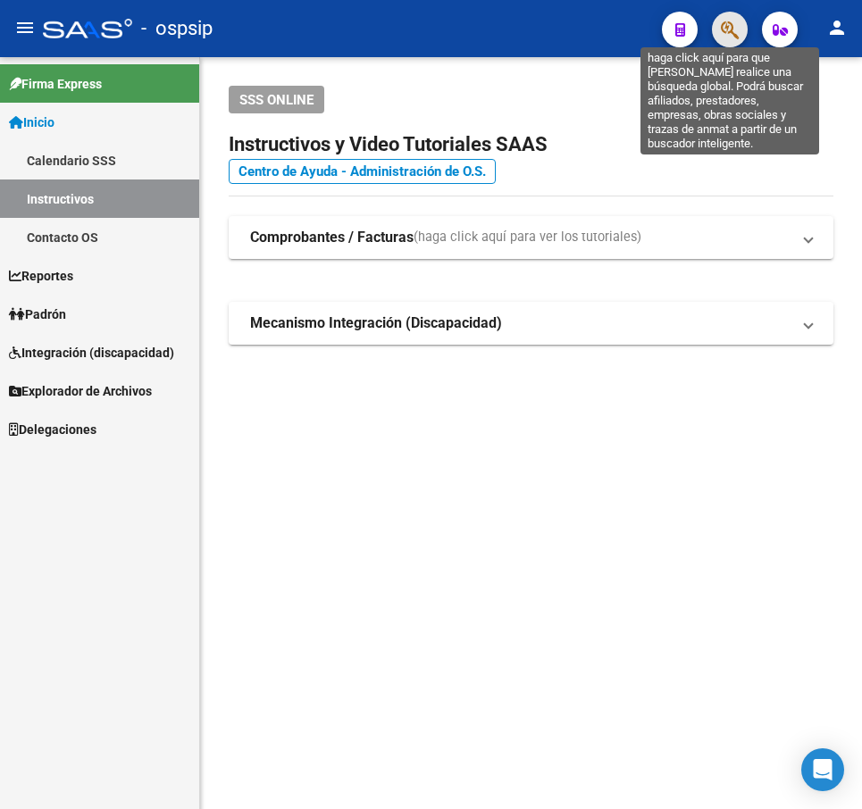
click at [724, 27] on icon "button" at bounding box center [730, 30] width 18 height 21
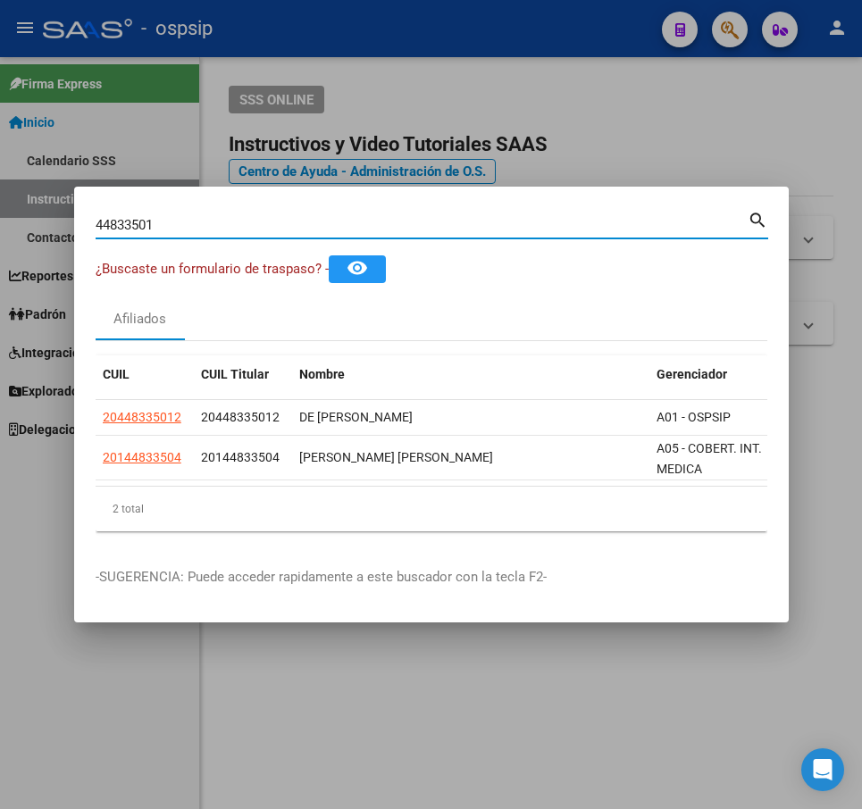
type input "44833501"
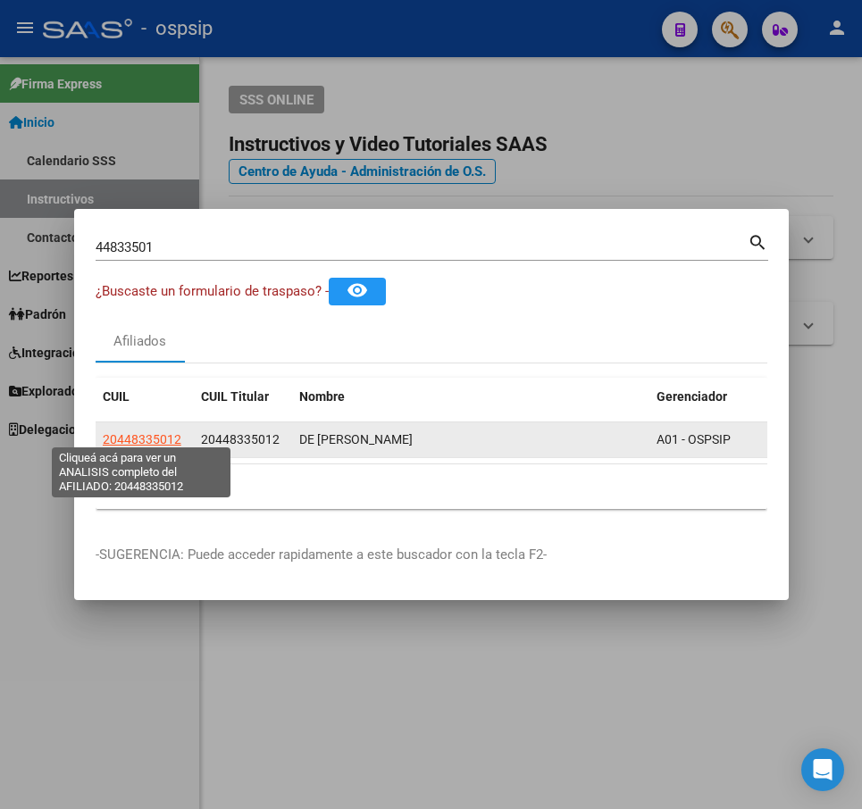
click at [126, 432] on span "20448335012" at bounding box center [142, 439] width 79 height 14
type textarea "20448335012"
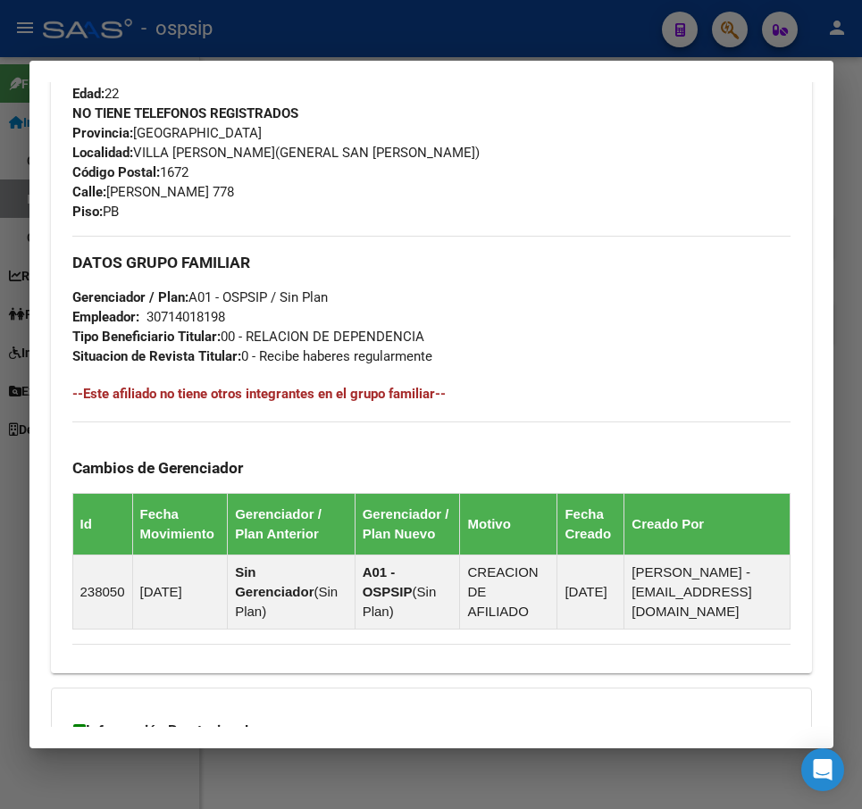
scroll to position [1033, 0]
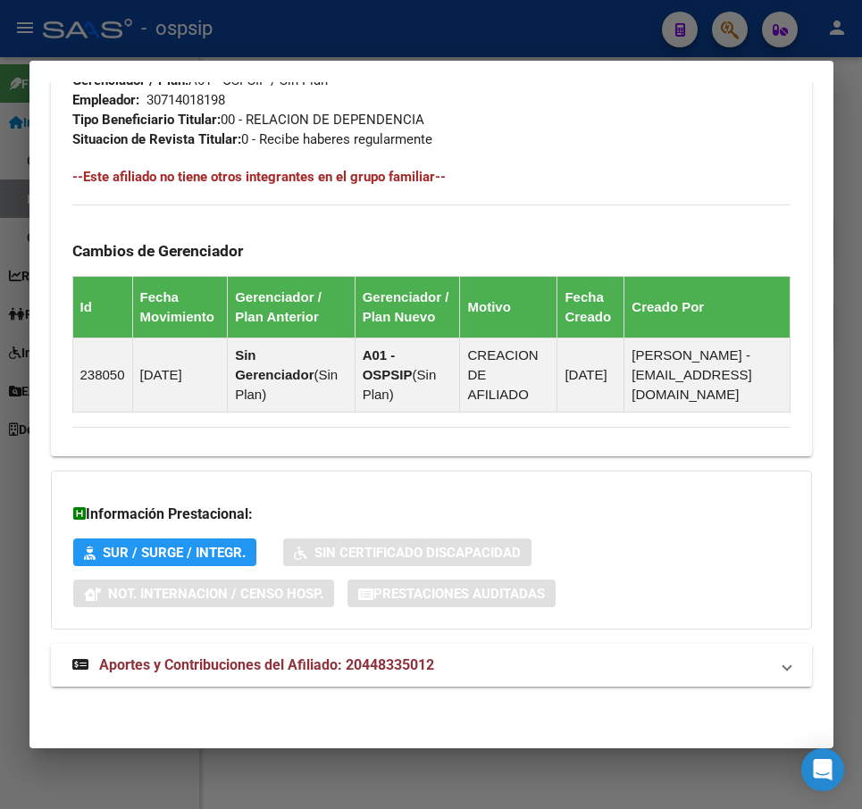
click at [648, 685] on mat-expansion-panel-header "Aportes y Contribuciones del Afiliado: 20448335012" at bounding box center [431, 665] width 761 height 43
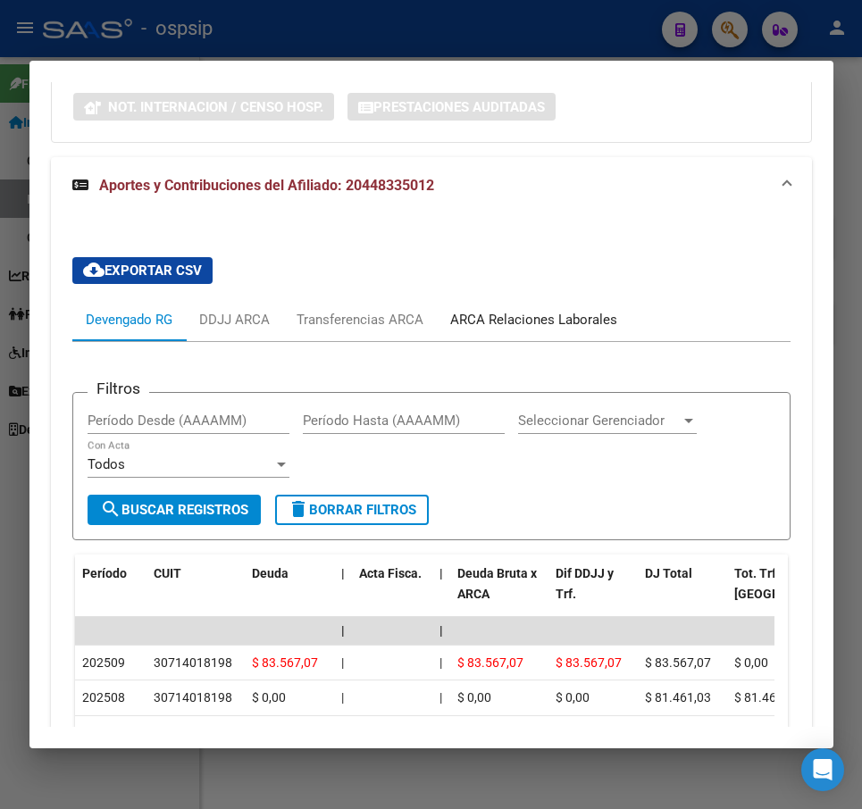
click at [519, 314] on div "ARCA Relaciones Laborales" at bounding box center [533, 320] width 167 height 20
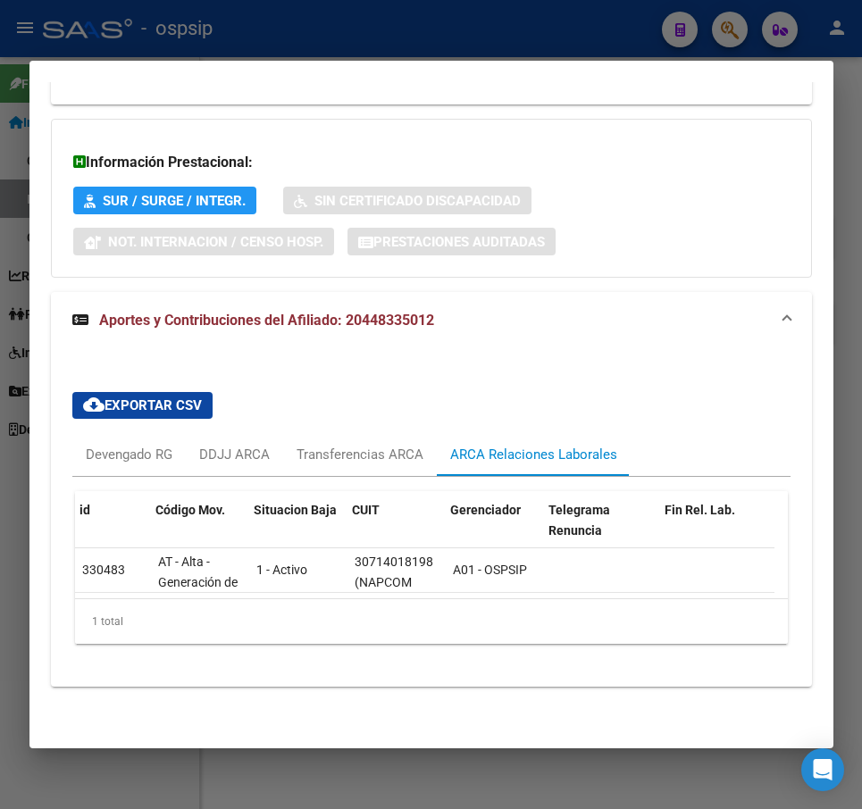
scroll to position [0, 213]
